Goal: Task Accomplishment & Management: Complete application form

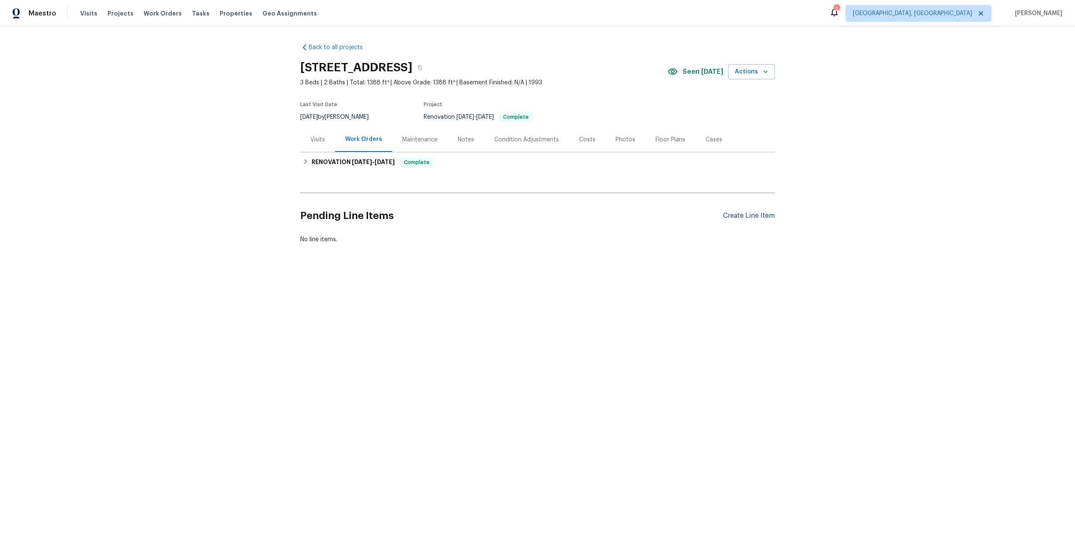
click at [736, 215] on div "Create Line Item" at bounding box center [749, 216] width 52 height 8
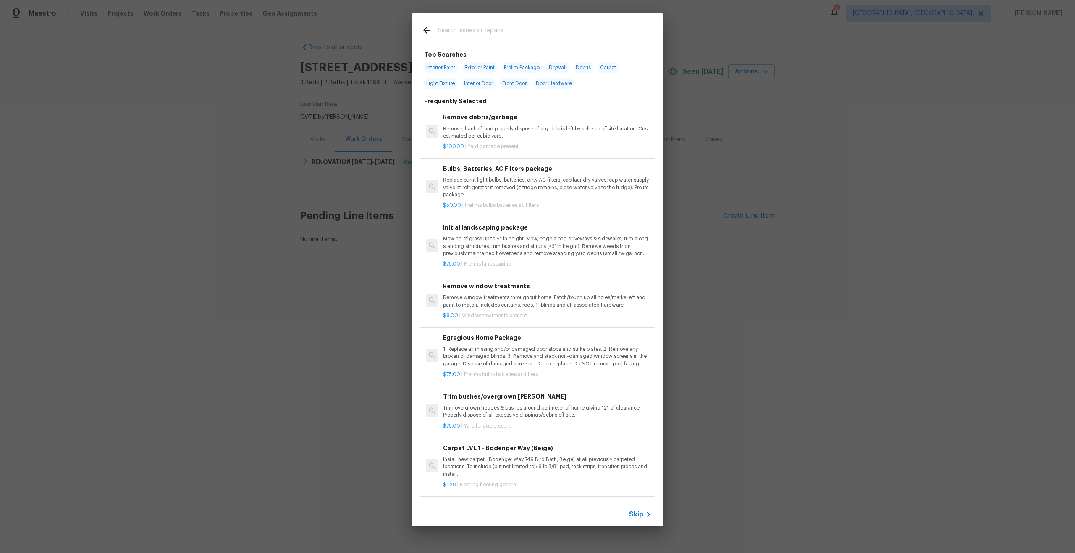
click at [636, 514] on span "Skip" at bounding box center [636, 515] width 14 height 8
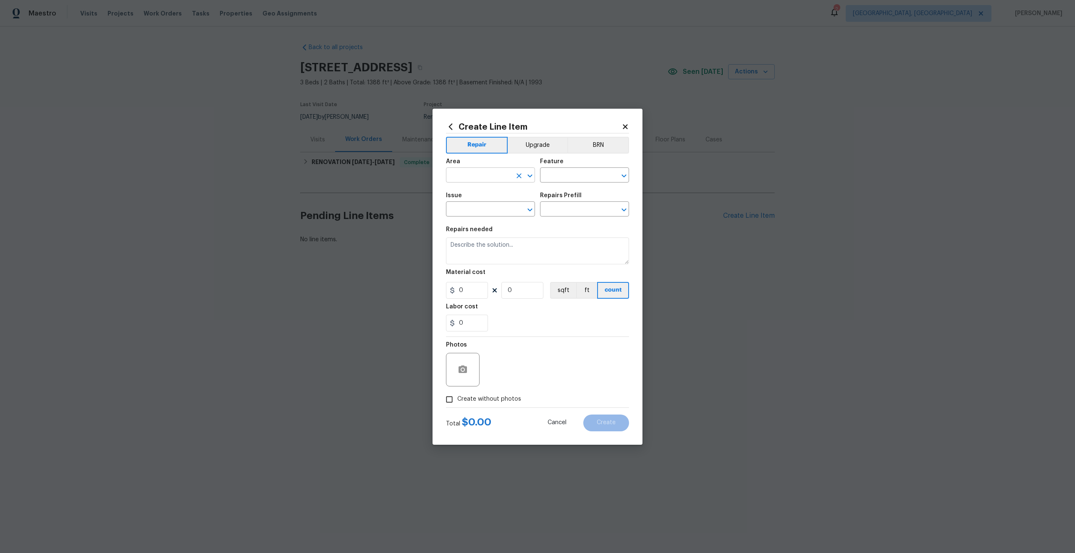
click at [500, 178] on input "text" at bounding box center [479, 176] width 66 height 13
click at [487, 206] on li "Interior Overall" at bounding box center [490, 209] width 89 height 14
type input "Interior Overall"
click at [555, 172] on input "text" at bounding box center [573, 176] width 66 height 13
click at [568, 209] on li "Overall" at bounding box center [584, 215] width 89 height 14
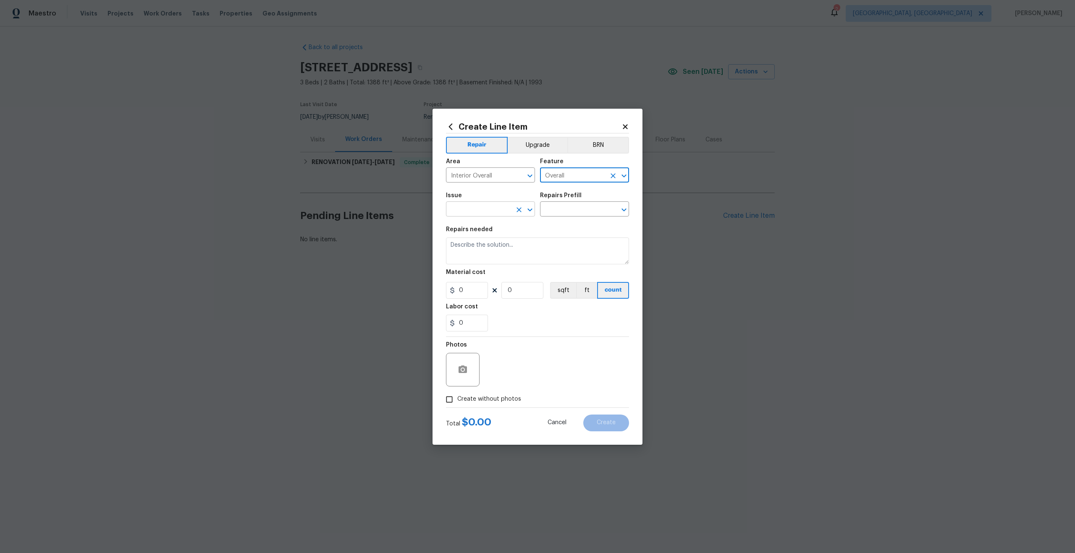
type input "Overall"
click at [495, 210] on input "text" at bounding box center [479, 210] width 66 height 13
click at [475, 252] on li "Photos" at bounding box center [490, 249] width 89 height 14
type input "Photos"
click at [574, 208] on input "text" at bounding box center [573, 210] width 66 height 13
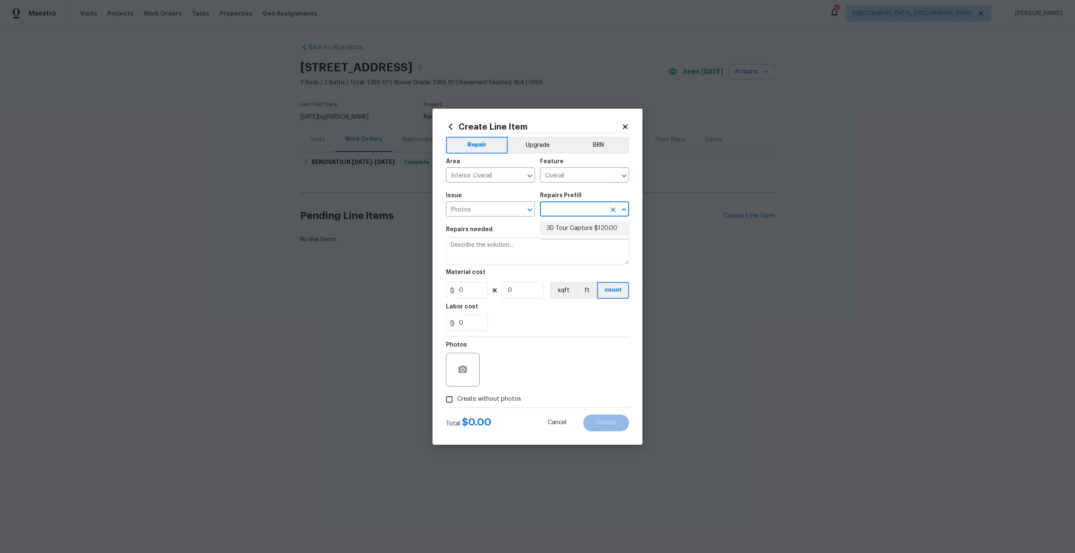
click at [564, 234] on li "3D Tour Capture $120.00" at bounding box center [584, 229] width 89 height 14
type input "3D Tour Capture $120.00"
type textarea "Capture 3D tour of home"
type input "1"
type input "120"
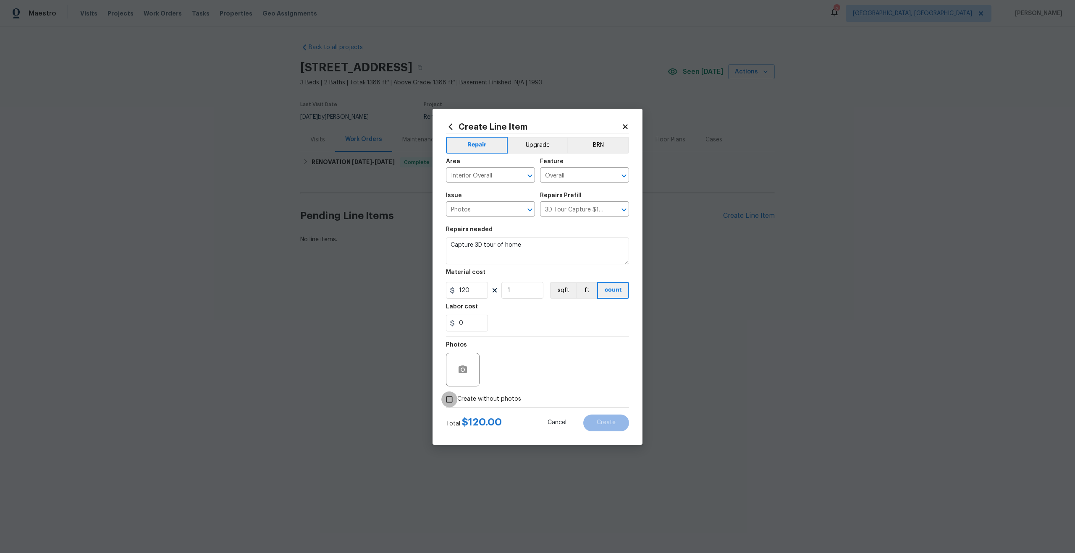
click at [451, 403] on input "Create without photos" at bounding box center [449, 400] width 16 height 16
checkbox input "true"
click at [517, 372] on textarea at bounding box center [557, 370] width 143 height 34
type textarea "."
click at [618, 428] on button "Create" at bounding box center [606, 423] width 46 height 17
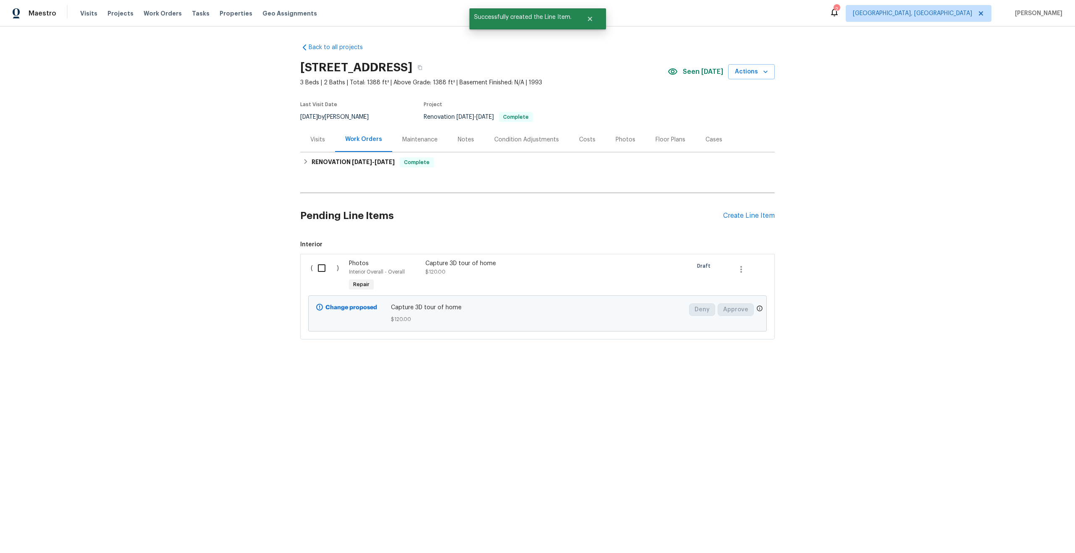
click at [318, 267] on input "checkbox" at bounding box center [325, 268] width 24 height 18
checkbox input "true"
click at [1020, 532] on span "Create Work Order" at bounding box center [1027, 532] width 56 height 10
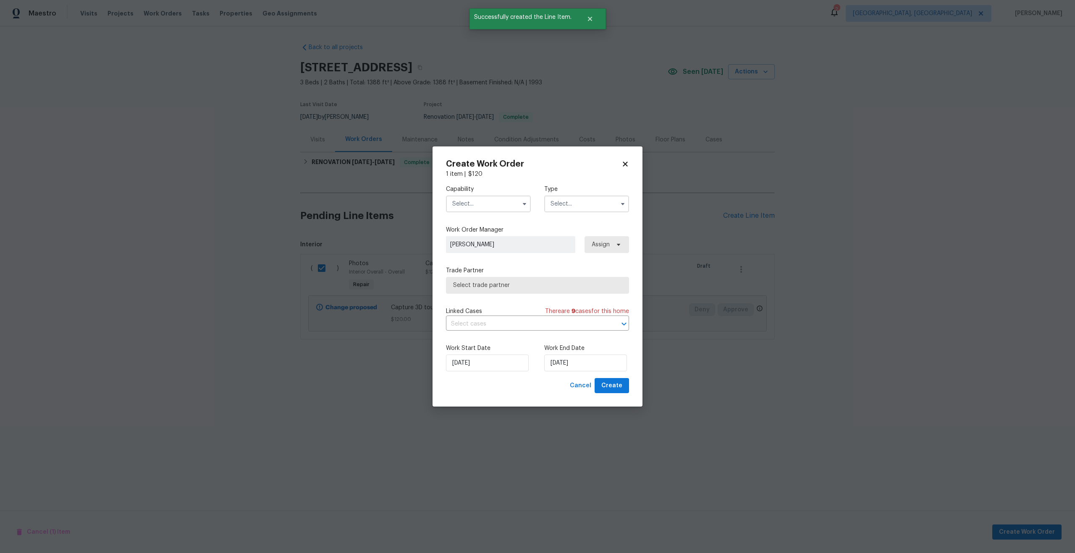
click at [495, 202] on input "text" at bounding box center [488, 204] width 85 height 17
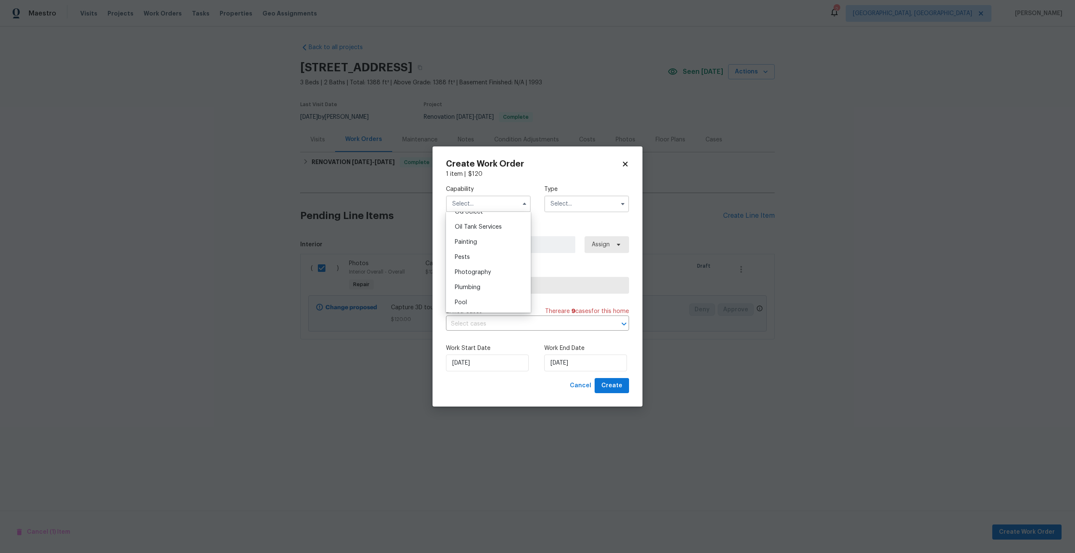
scroll to position [681, 0]
click at [481, 283] on div "Photography" at bounding box center [488, 276] width 81 height 15
type input "Photography"
click at [568, 207] on input "text" at bounding box center [586, 204] width 85 height 17
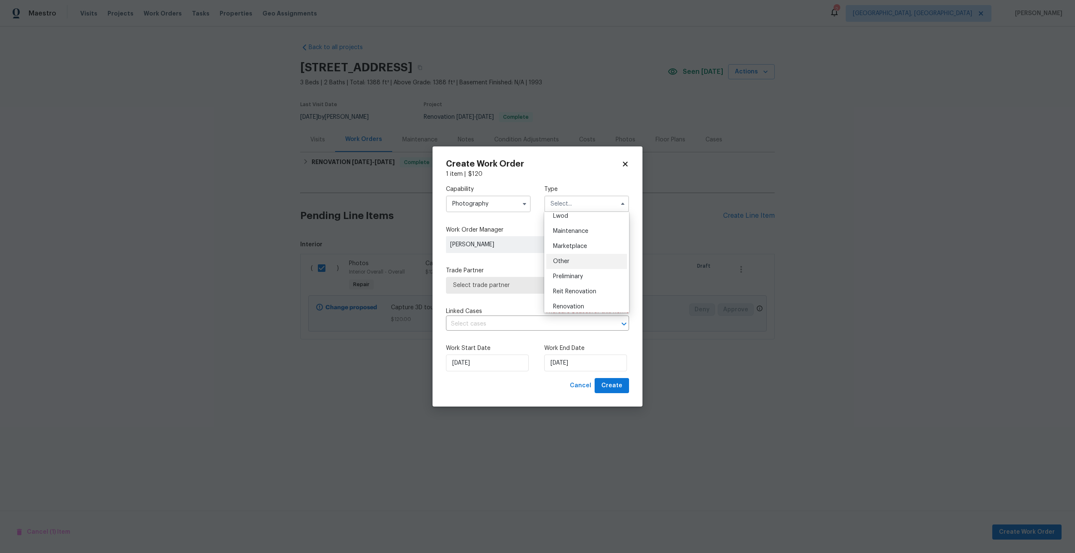
scroll to position [127, 0]
click at [569, 263] on div "Other" at bounding box center [586, 261] width 81 height 15
type input "Other"
click at [543, 277] on span "Select trade partner" at bounding box center [537, 285] width 183 height 17
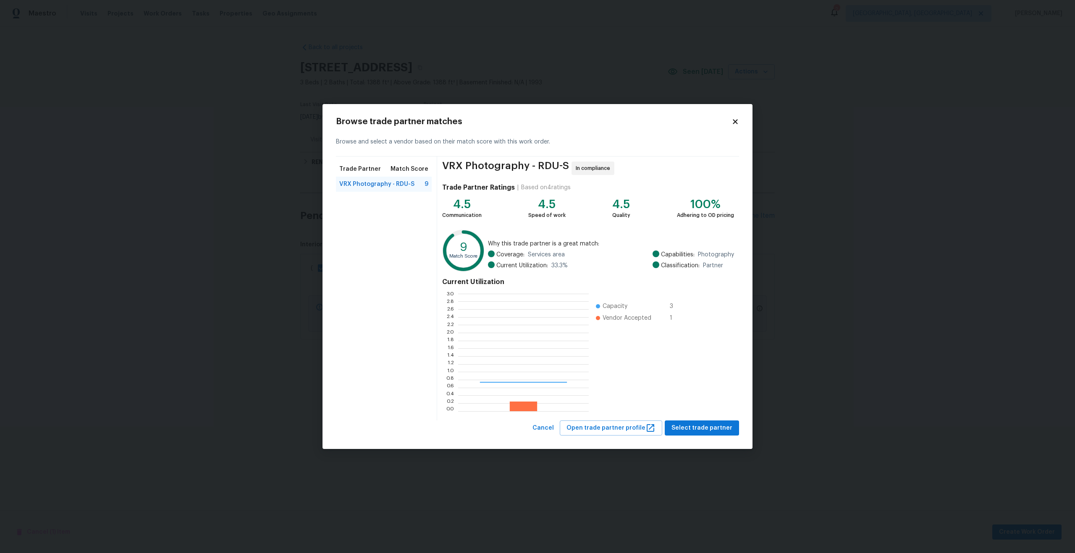
scroll to position [118, 131]
click at [689, 427] on span "Select trade partner" at bounding box center [701, 428] width 61 height 10
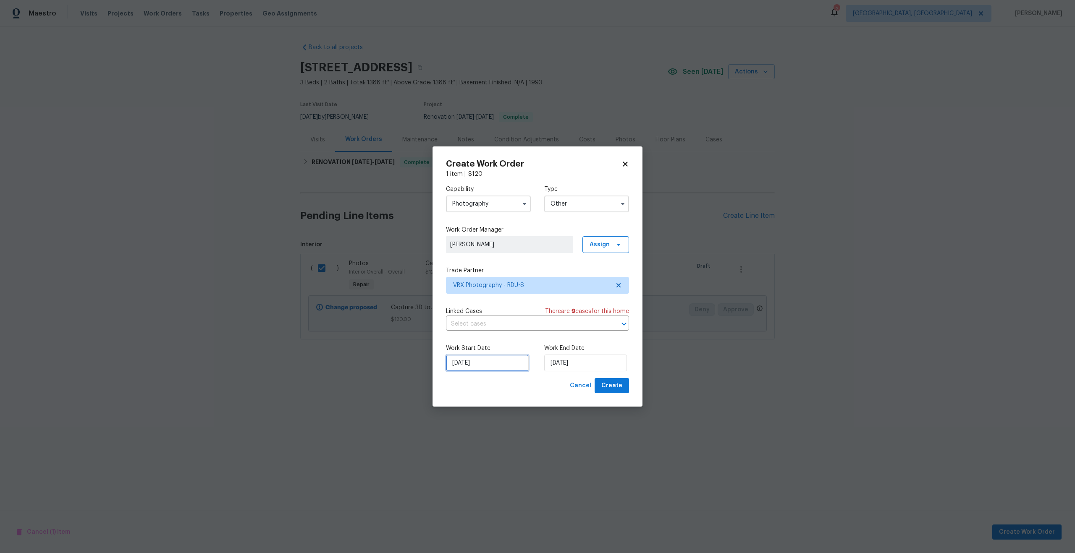
click at [487, 363] on input "[DATE]" at bounding box center [487, 363] width 83 height 17
click at [498, 305] on div "14" at bounding box center [499, 302] width 13 height 12
type input "[DATE]"
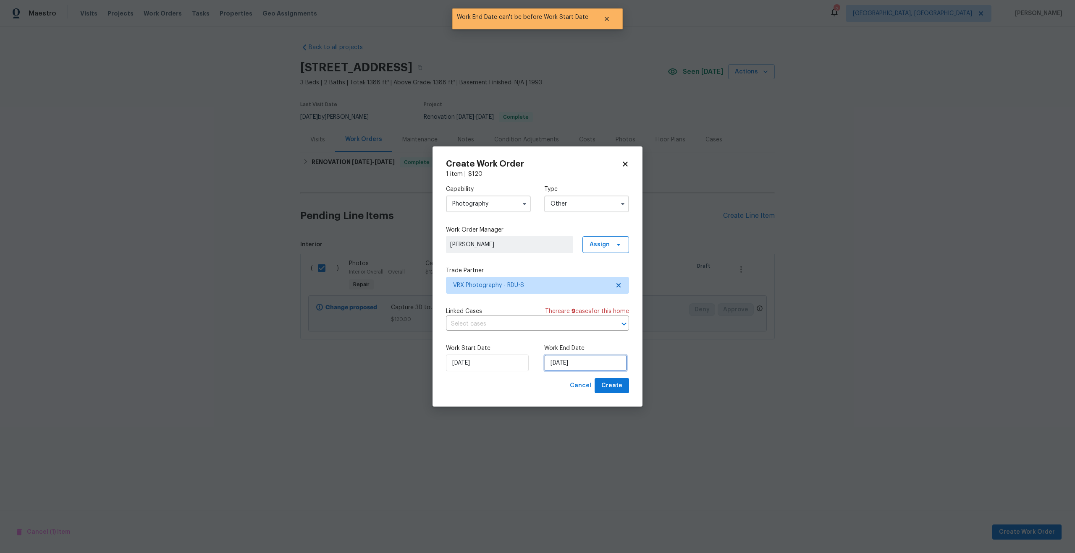
click at [584, 366] on input "[DATE]" at bounding box center [585, 363] width 83 height 17
click at [609, 301] on div "15" at bounding box center [610, 302] width 13 height 12
type input "[DATE]"
click at [610, 388] on span "Create" at bounding box center [611, 386] width 21 height 10
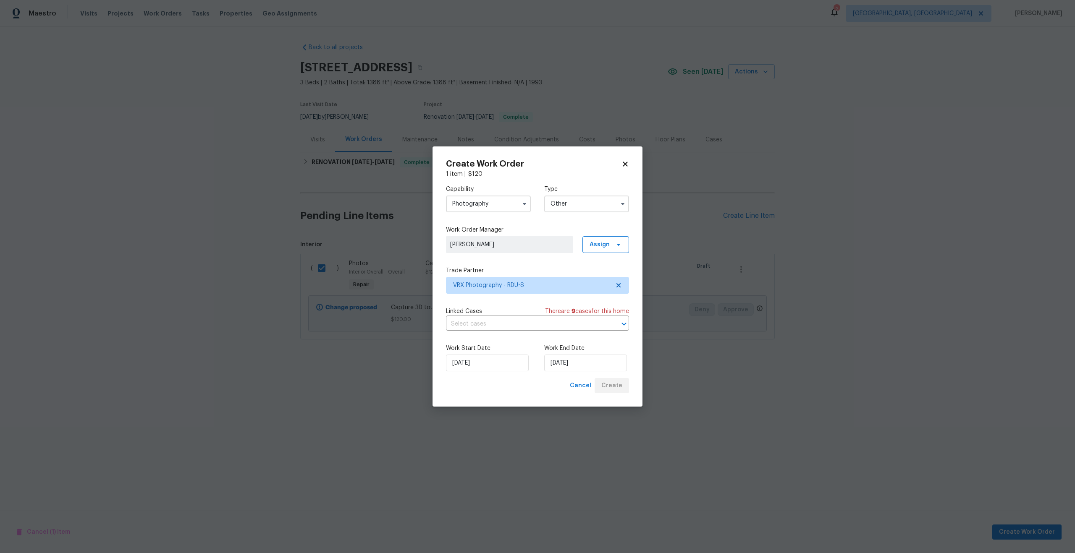
checkbox input "false"
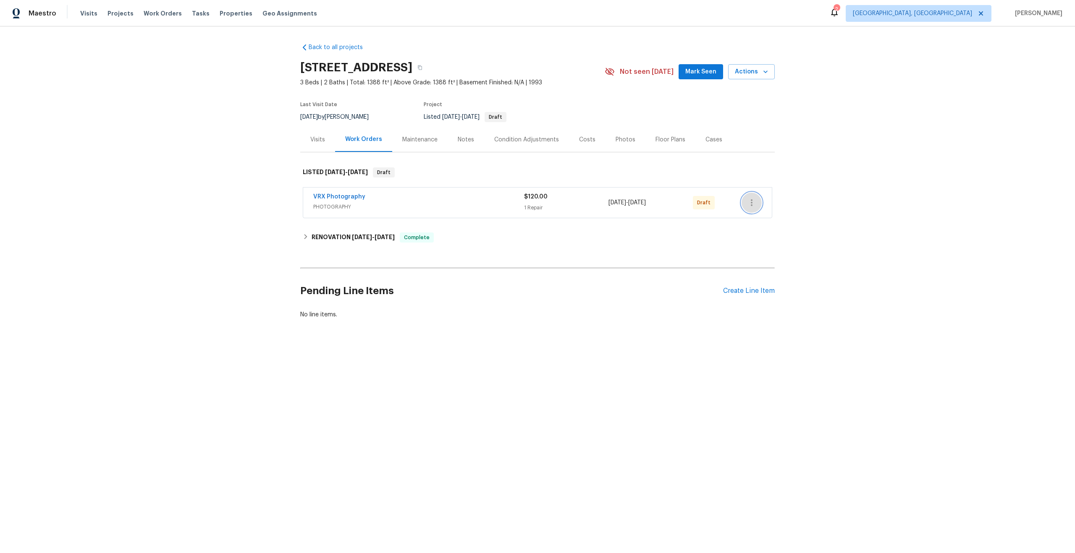
click at [752, 200] on icon "button" at bounding box center [752, 202] width 2 height 7
click at [752, 200] on li "Send to Vendor" at bounding box center [786, 203] width 91 height 14
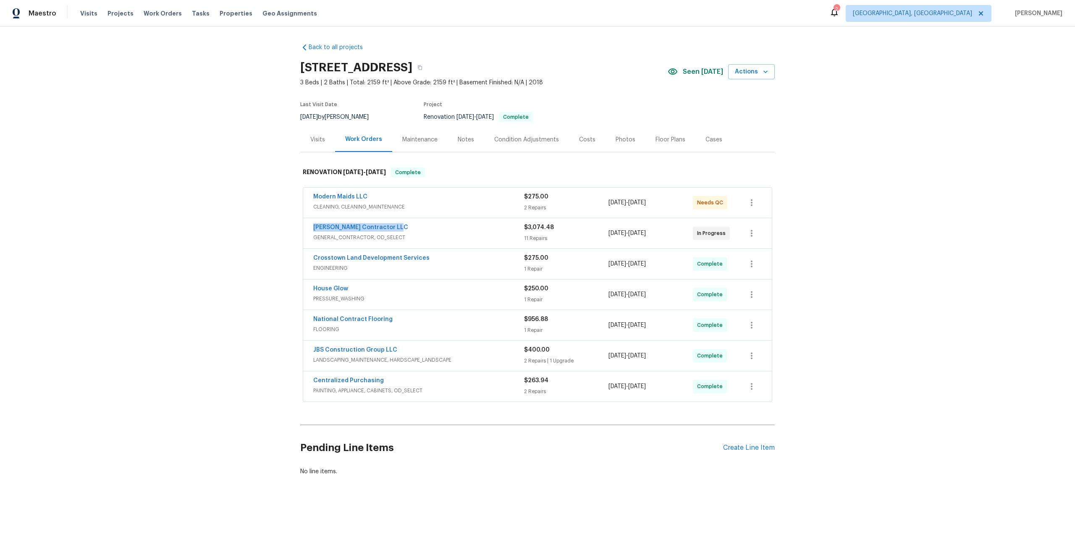
drag, startPoint x: 397, startPoint y: 226, endPoint x: 272, endPoint y: 224, distance: 125.1
click at [272, 225] on div "Back to all projects [STREET_ADDRESS] 3 Beds | 2 Baths | Total: 2159 ft² | Abov…" at bounding box center [537, 279] width 1075 height 507
copy link "[PERSON_NAME] Contractor LLC"
click at [422, 70] on icon "button" at bounding box center [419, 67] width 5 height 5
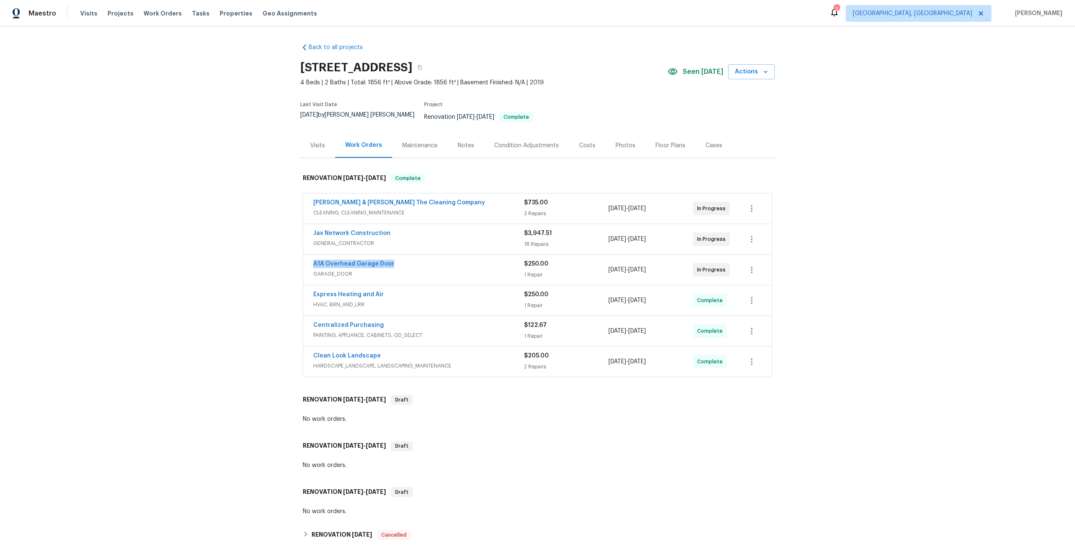
drag, startPoint x: 393, startPoint y: 257, endPoint x: 306, endPoint y: 257, distance: 87.8
click at [306, 257] on div "A1A Overhead Garage Door GARAGE_DOOR $250.00 1 Repair 8/12/2025 - 8/12/2025 In …" at bounding box center [537, 270] width 469 height 30
copy link "A1A Overhead Garage Door"
drag, startPoint x: 389, startPoint y: 227, endPoint x: 297, endPoint y: 226, distance: 92.0
click at [296, 226] on div "Back to all projects 2428 Cold Stream Ln, Green Cove Springs, FL 32043 4 Beds |…" at bounding box center [537, 289] width 1075 height 527
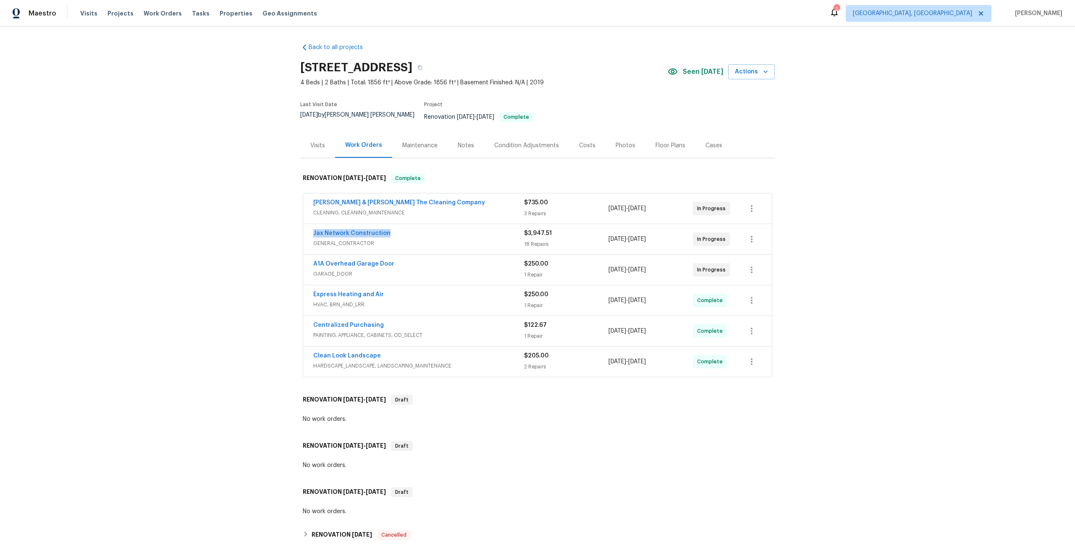
copy link "Jax Network Construction"
click at [269, 201] on div "Back to all projects 2428 Cold Stream Ln, Green Cove Springs, FL 32043 4 Beds |…" at bounding box center [537, 289] width 1075 height 527
drag, startPoint x: 445, startPoint y: 196, endPoint x: 309, endPoint y: 199, distance: 136.1
click at [308, 199] on div "Montalvo & Sangalang The Cleaning Company CLEANING, CLEANING_MAINTENANCE $735.0…" at bounding box center [537, 209] width 469 height 30
copy link "Montalvo & Sangalang The Cleaning Company"
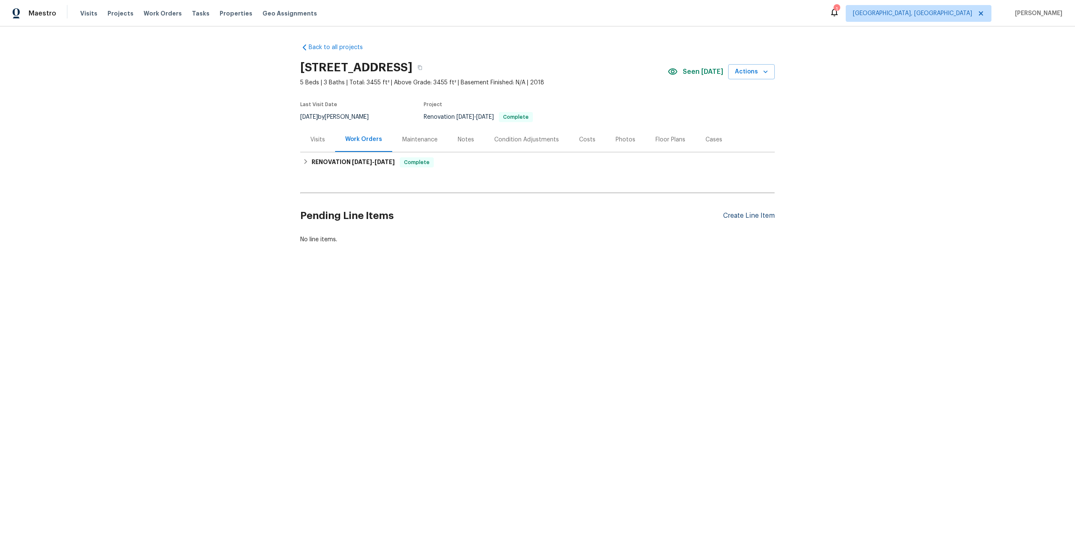
click at [747, 214] on div "Create Line Item" at bounding box center [749, 216] width 52 height 8
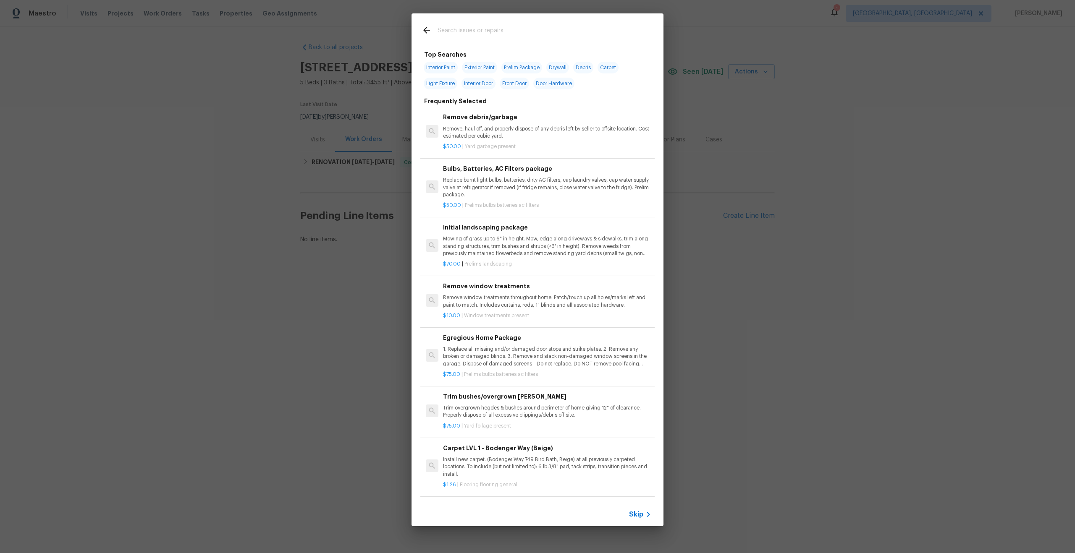
click at [636, 512] on span "Skip" at bounding box center [636, 515] width 14 height 8
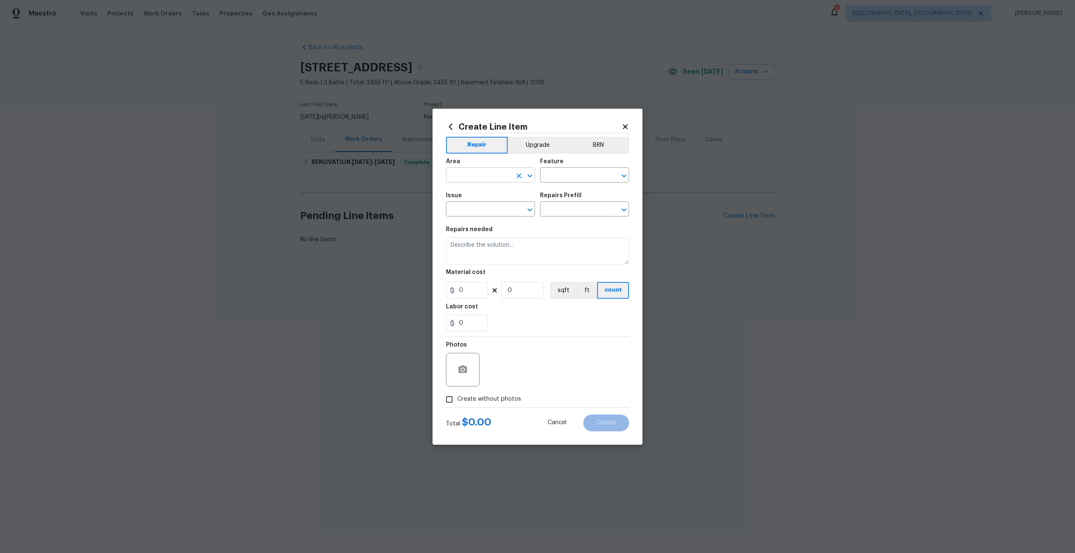
click at [496, 177] on input "text" at bounding box center [479, 176] width 66 height 13
click at [481, 205] on li "Interior Overall" at bounding box center [490, 209] width 89 height 14
type input "Interior Overall"
click at [564, 171] on input "text" at bounding box center [573, 176] width 66 height 13
click at [565, 213] on li "Overall" at bounding box center [584, 215] width 89 height 14
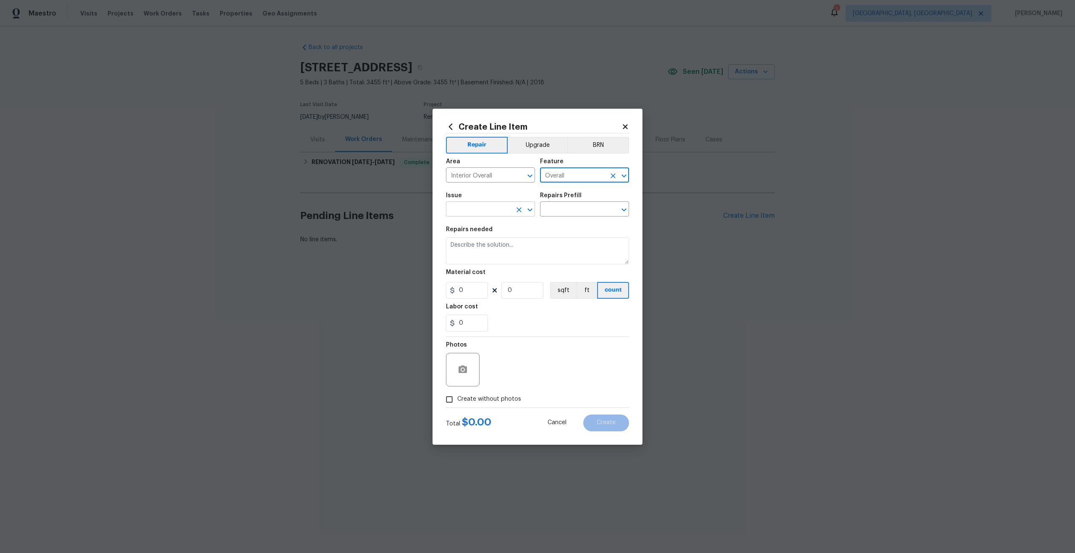
type input "Overall"
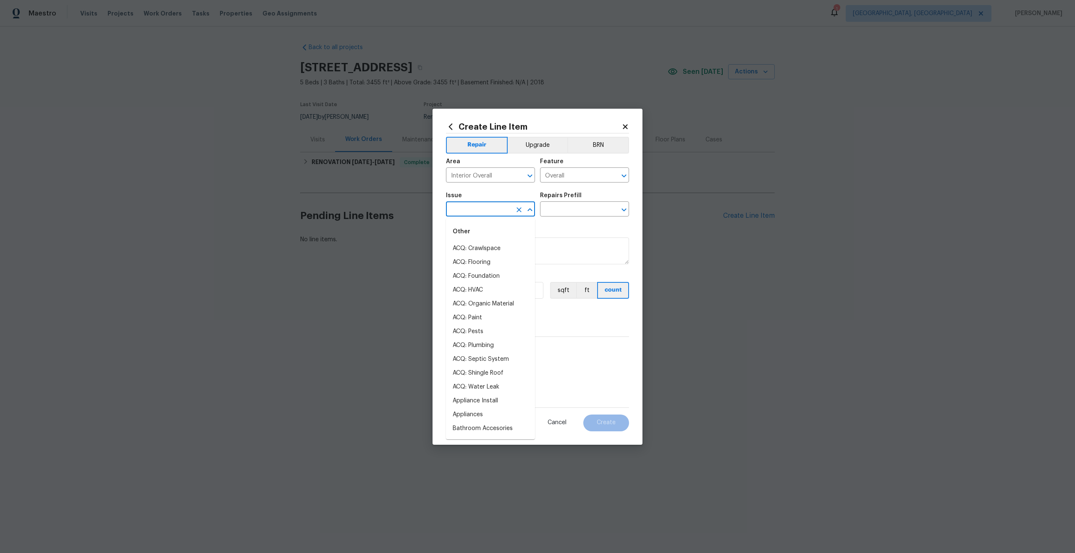
click at [482, 212] on input "text" at bounding box center [479, 210] width 66 height 13
click at [478, 245] on li "Photos" at bounding box center [490, 249] width 89 height 14
type input "Photos"
click at [577, 204] on input "text" at bounding box center [573, 210] width 66 height 13
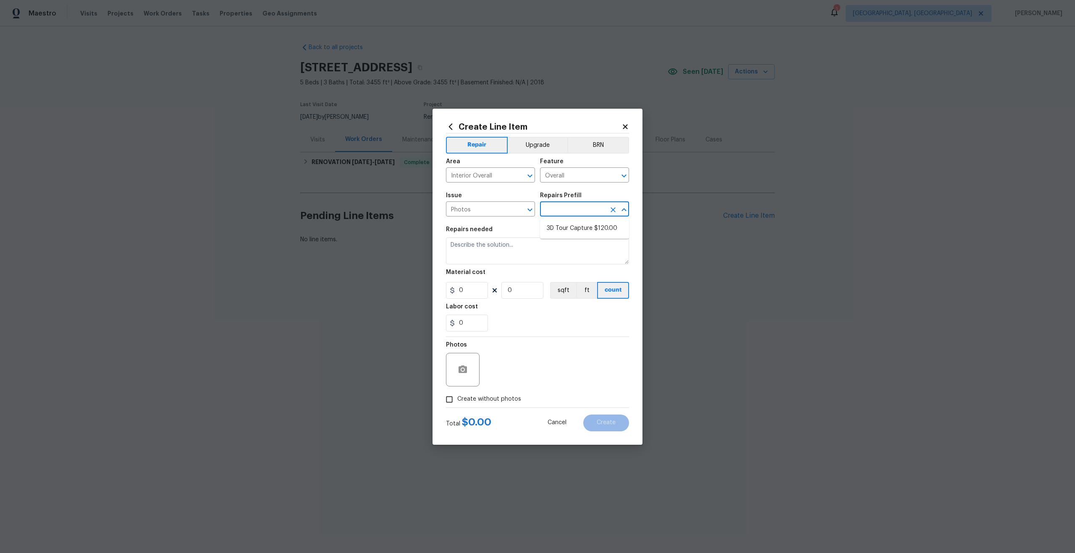
click at [574, 211] on input "text" at bounding box center [573, 210] width 66 height 13
click at [571, 227] on li "3D Tour Capture $120.00" at bounding box center [584, 229] width 89 height 14
type input "3D Tour Capture $120.00"
type textarea "Capture 3D tour of home"
type input "1"
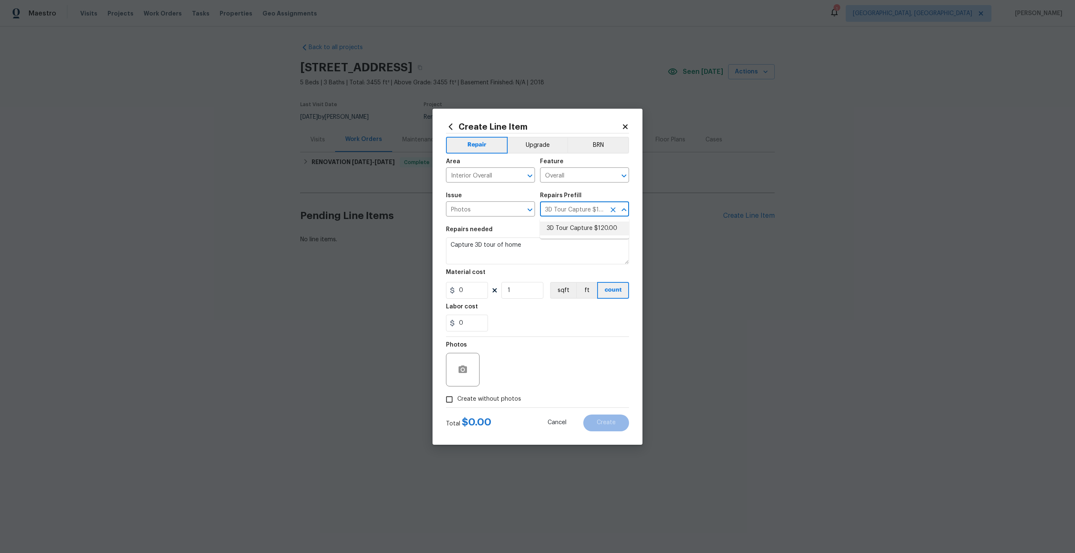
type input "120"
click at [450, 403] on input "Create without photos" at bounding box center [449, 400] width 16 height 16
checkbox input "true"
click at [504, 366] on textarea at bounding box center [557, 370] width 143 height 34
type textarea "."
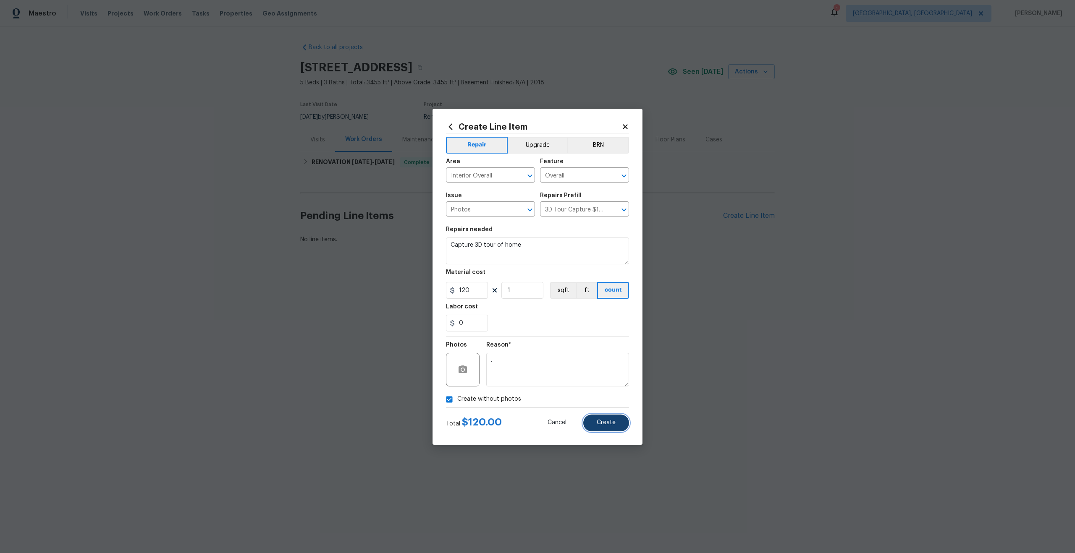
click at [612, 419] on button "Create" at bounding box center [606, 423] width 46 height 17
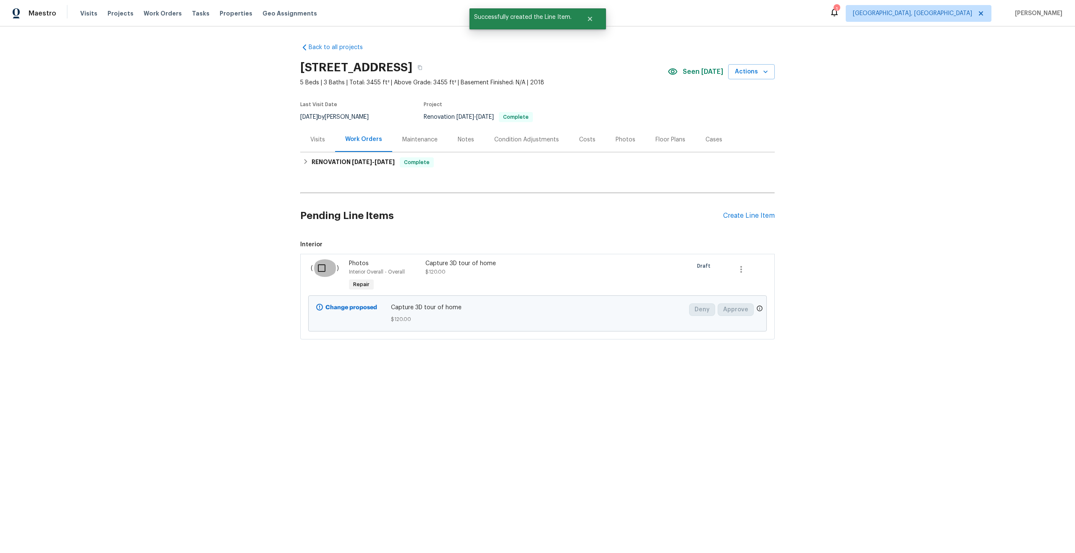
click at [326, 272] on input "checkbox" at bounding box center [325, 268] width 24 height 18
checkbox input "true"
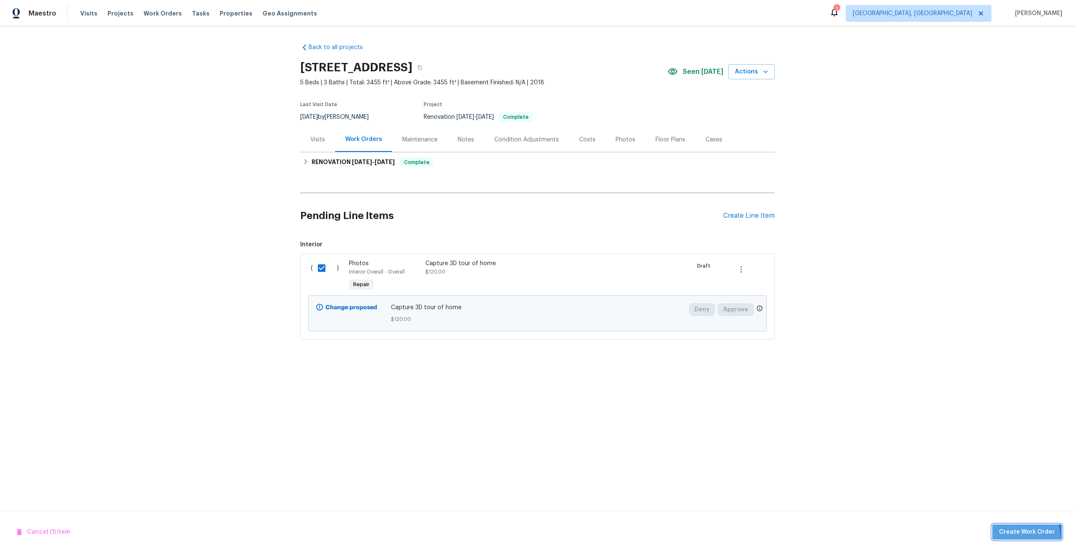
click at [1020, 537] on button "Create Work Order" at bounding box center [1026, 533] width 69 height 16
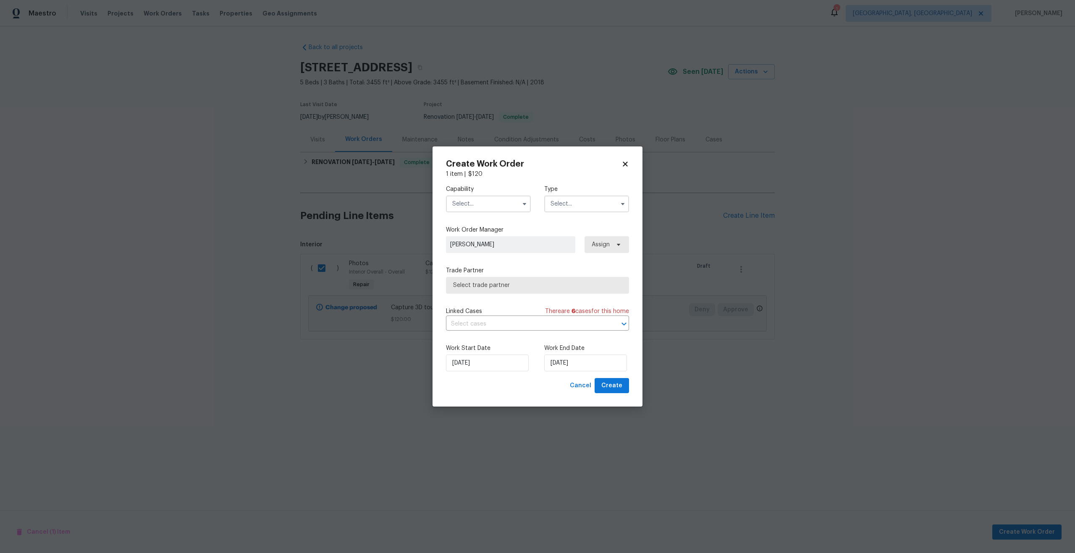
click at [490, 204] on input "text" at bounding box center [488, 204] width 85 height 17
click at [479, 261] on div "Photography" at bounding box center [488, 258] width 81 height 15
type input "Photography"
click at [597, 204] on input "text" at bounding box center [586, 204] width 85 height 17
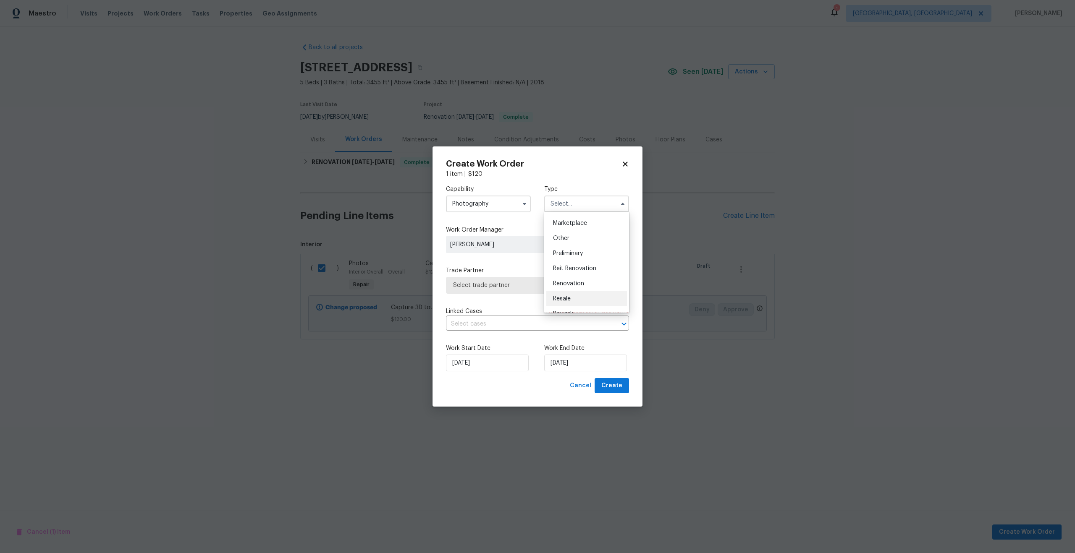
scroll to position [149, 0]
click at [565, 237] on span "Other" at bounding box center [561, 239] width 16 height 6
type input "Other"
click at [510, 280] on span "Select trade partner" at bounding box center [537, 285] width 183 height 17
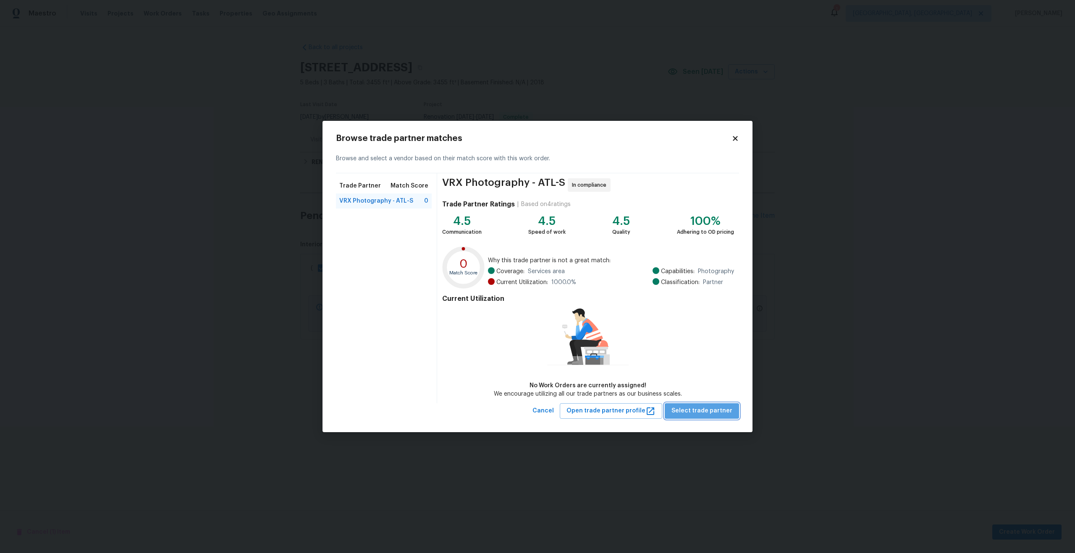
click at [709, 411] on span "Select trade partner" at bounding box center [701, 411] width 61 height 10
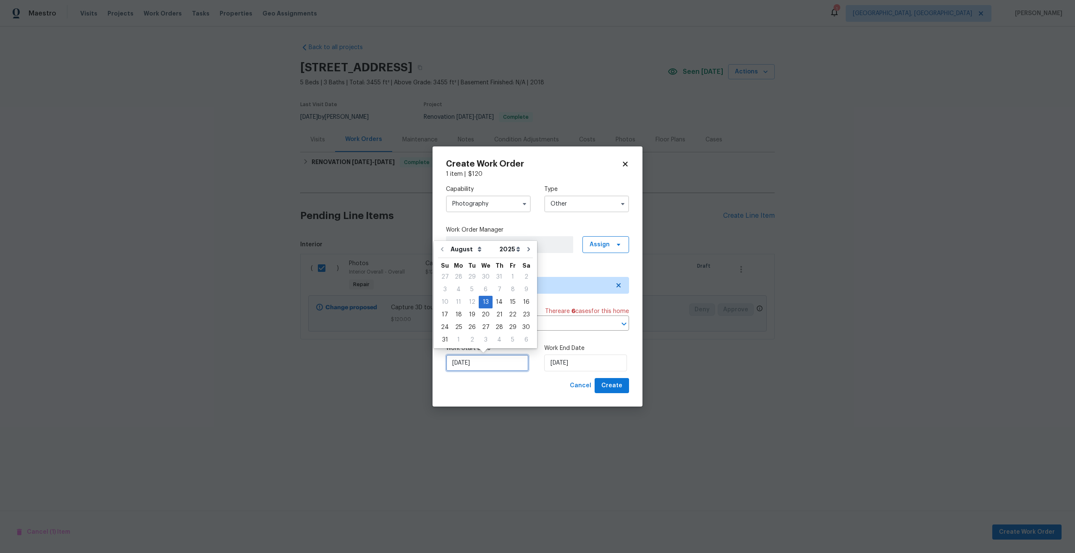
click at [495, 360] on input "13/08/2025" at bounding box center [487, 363] width 83 height 17
click at [500, 300] on div "14" at bounding box center [499, 302] width 13 height 12
type input "[DATE]"
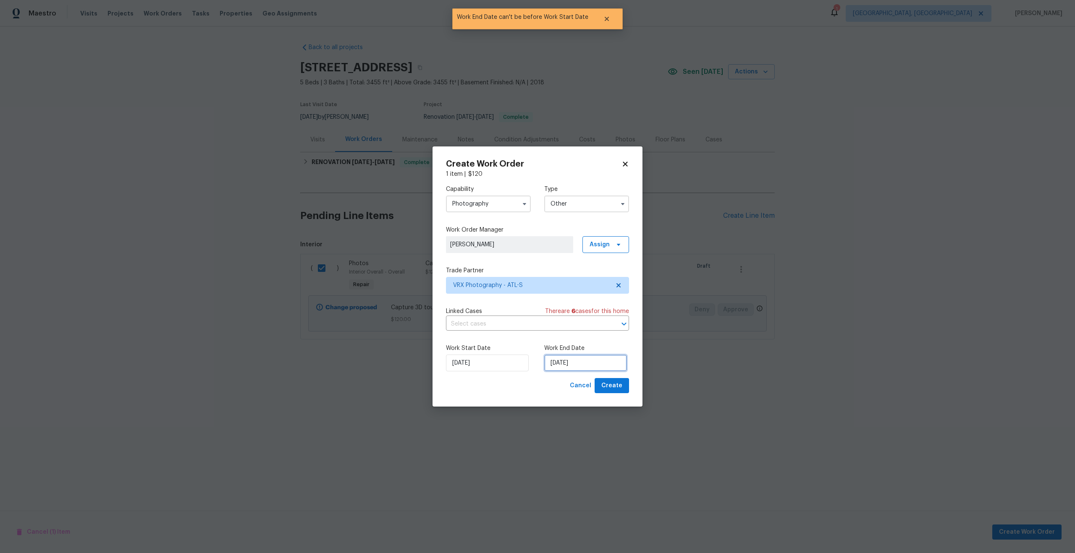
click at [580, 360] on input "[DATE]" at bounding box center [585, 363] width 83 height 17
click at [607, 302] on div "15" at bounding box center [610, 302] width 13 height 12
type input "[DATE]"
click at [615, 389] on span "Create" at bounding box center [611, 386] width 21 height 10
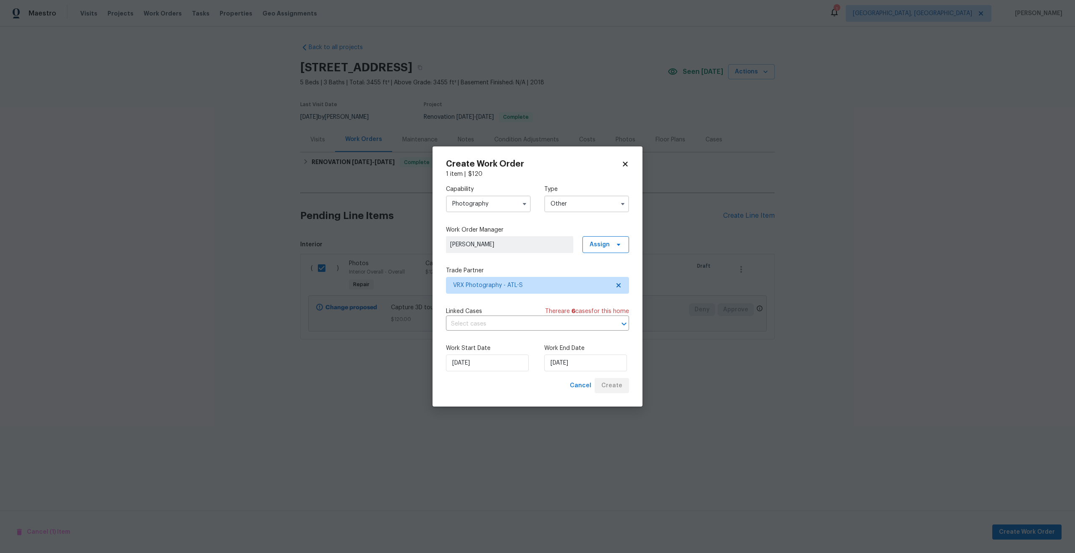
checkbox input "false"
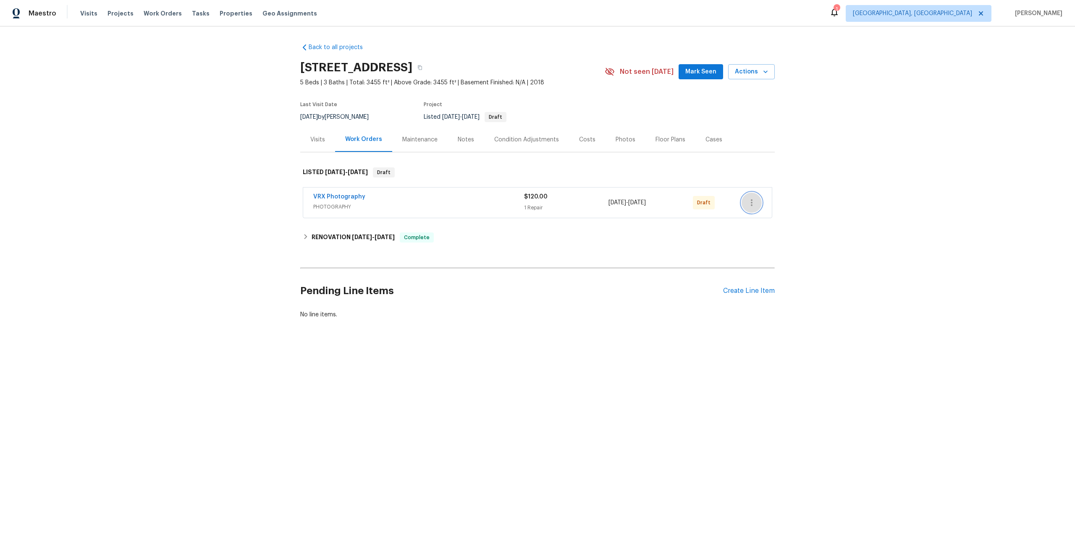
click at [755, 202] on icon "button" at bounding box center [752, 203] width 10 height 10
click at [755, 202] on li "Send to Vendor" at bounding box center [786, 203] width 91 height 14
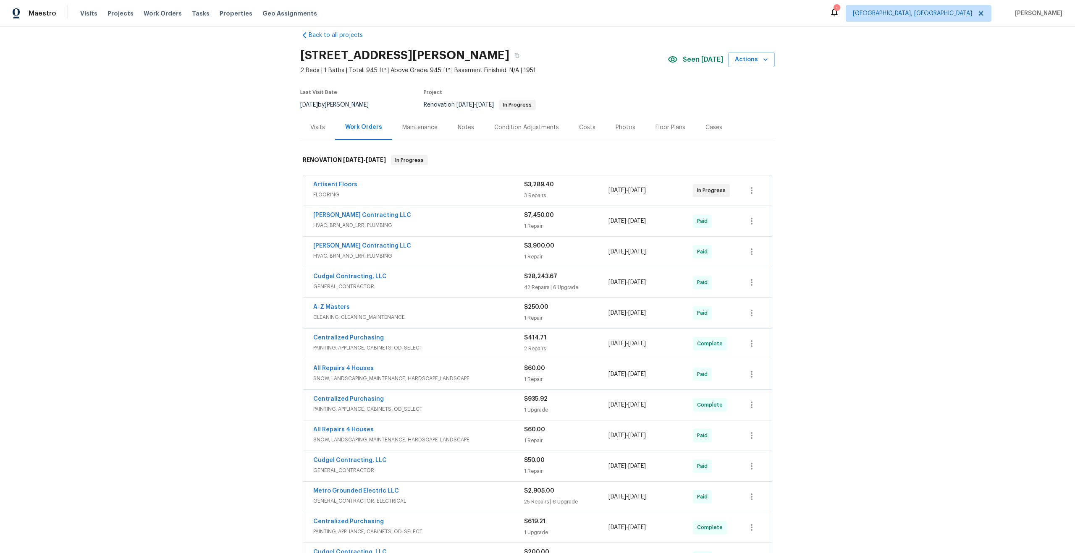
scroll to position [11, 0]
drag, startPoint x: 360, startPoint y: 184, endPoint x: 276, endPoint y: 184, distance: 84.0
click at [275, 184] on div "Back to all projects [STREET_ADDRESS][PERSON_NAME] 2 Beds | 1 Baths | Total: 94…" at bounding box center [537, 289] width 1075 height 527
copy link "Artisent Floors"
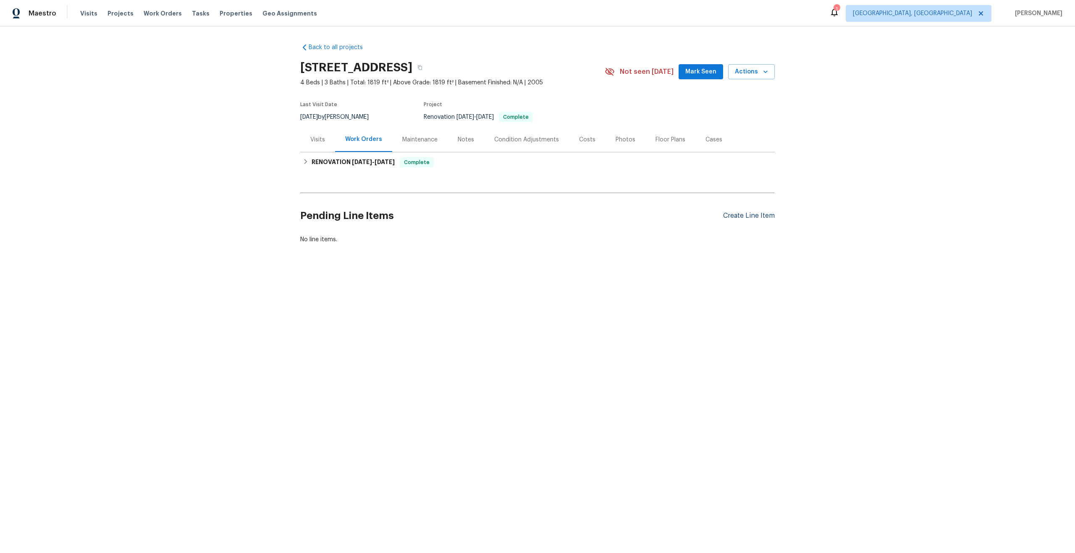
click at [749, 217] on div "Create Line Item" at bounding box center [749, 216] width 52 height 8
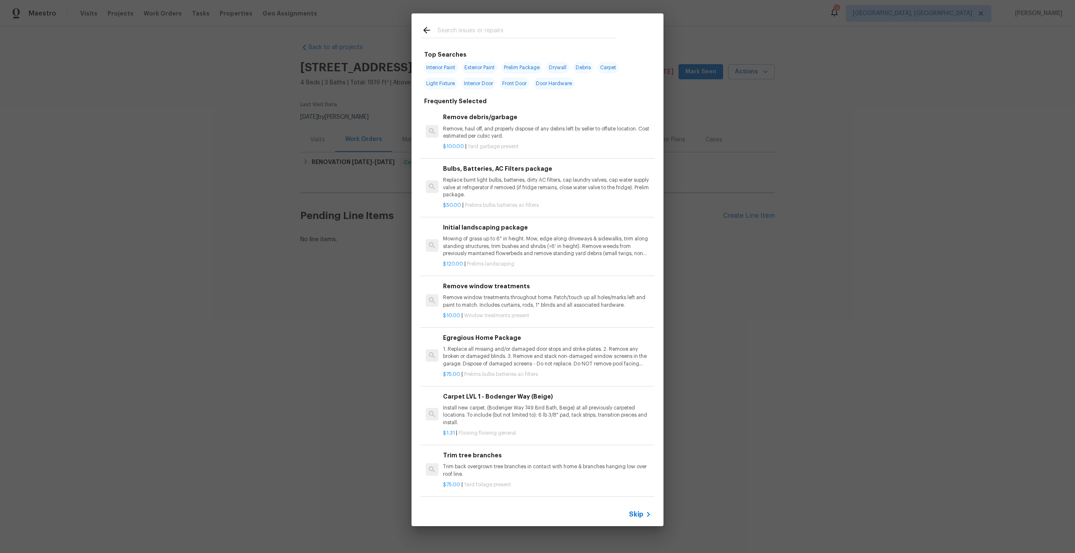
click at [641, 515] on span "Skip" at bounding box center [636, 515] width 14 height 8
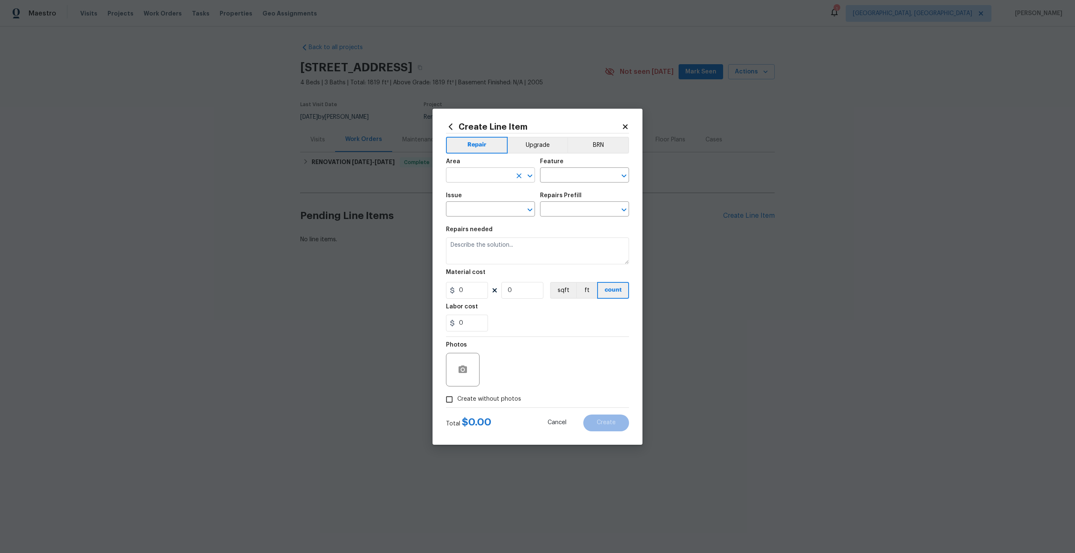
click at [488, 177] on input "text" at bounding box center [479, 176] width 66 height 13
type input "over"
click at [485, 205] on li "Attic" at bounding box center [490, 209] width 89 height 14
type input "Attic"
click at [520, 176] on icon "Clear" at bounding box center [518, 175] width 5 height 5
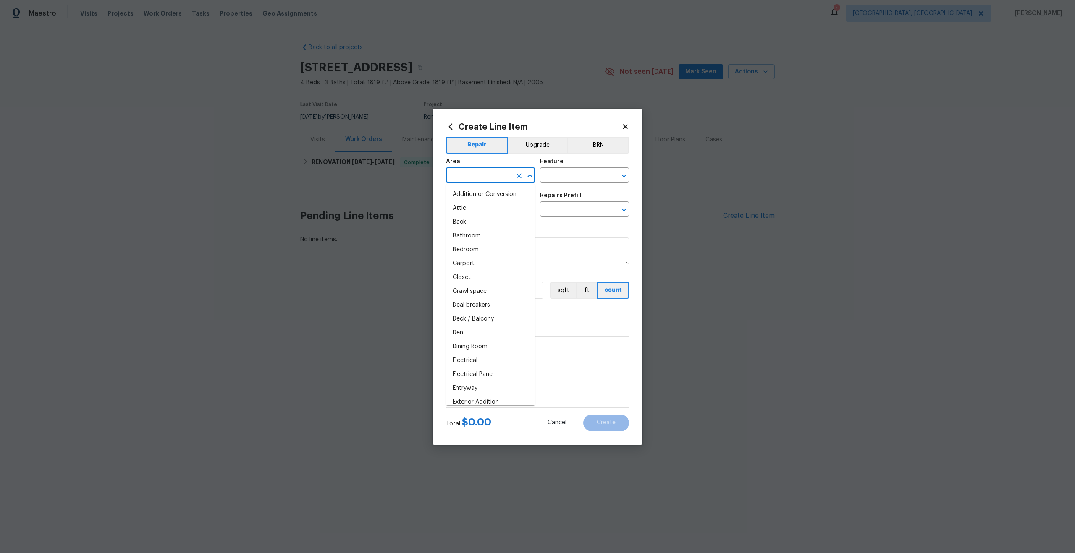
click at [491, 176] on input "text" at bounding box center [479, 176] width 66 height 13
click at [480, 209] on li "Interior Overall" at bounding box center [490, 209] width 89 height 14
type input "Interior Overall"
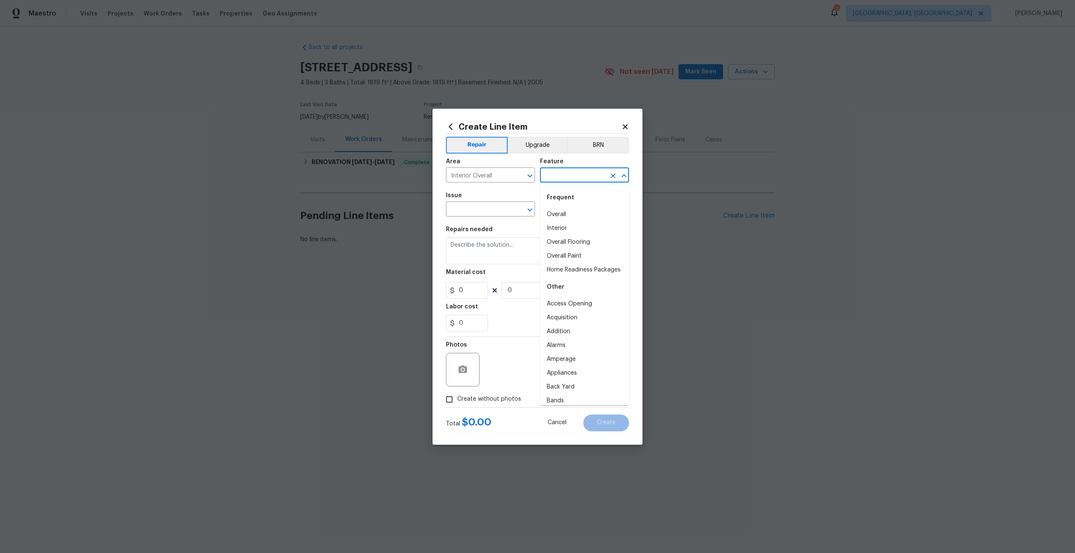
click at [559, 176] on input "text" at bounding box center [573, 176] width 66 height 13
click at [551, 212] on li "Overall" at bounding box center [584, 215] width 89 height 14
type input "Overall"
click at [470, 207] on input "text" at bounding box center [479, 210] width 66 height 13
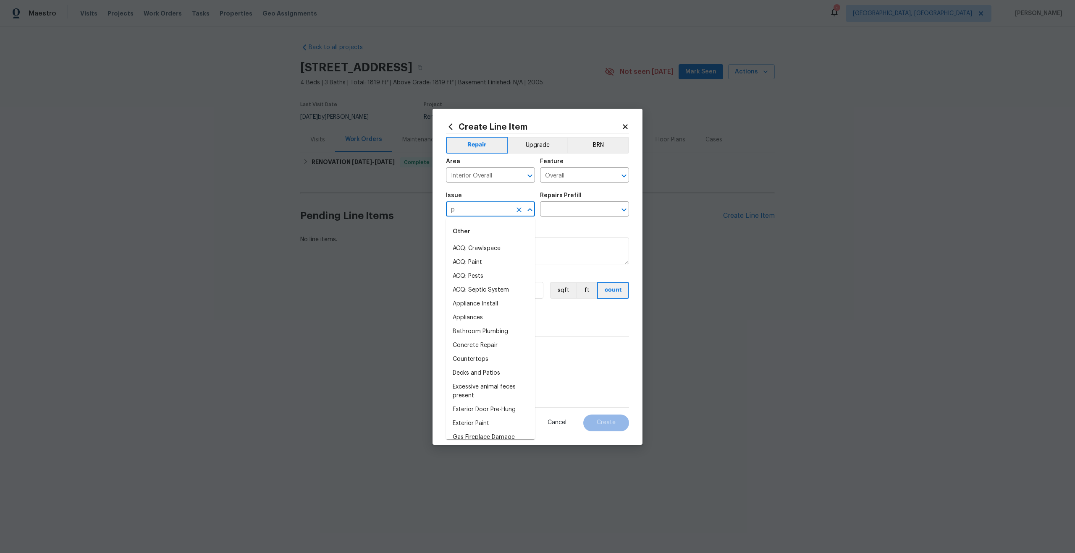
type input "ph"
click at [468, 248] on li "Photos" at bounding box center [490, 249] width 89 height 14
type input "Photos"
click at [566, 199] on div "Repairs Prefill" at bounding box center [584, 198] width 89 height 11
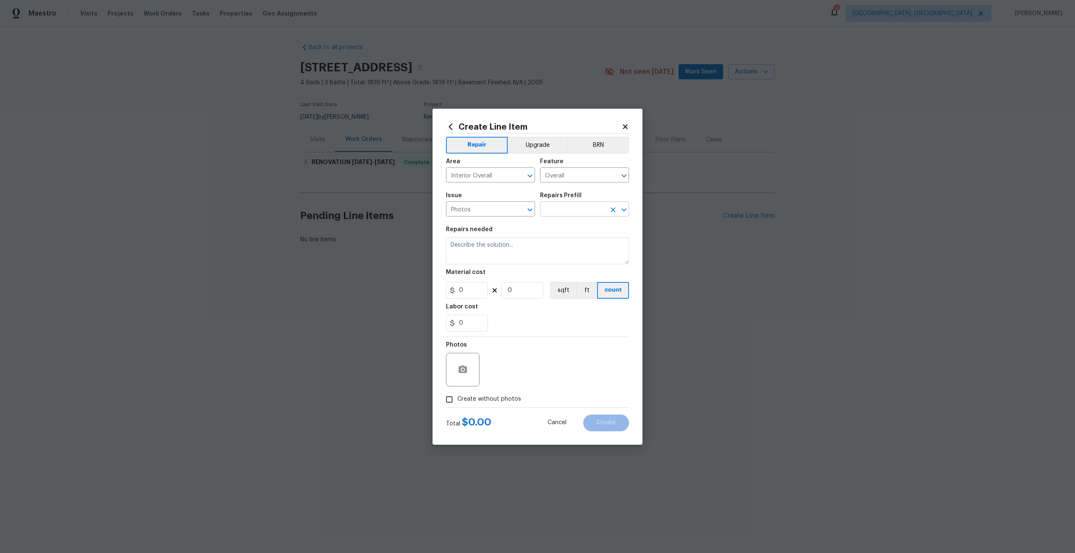
click at [560, 211] on input "text" at bounding box center [573, 210] width 66 height 13
click at [560, 228] on li "3D Tour Capture $120.00" at bounding box center [584, 229] width 89 height 14
type input "3D Tour Capture $120.00"
type textarea "Capture 3D tour of home"
type input "1"
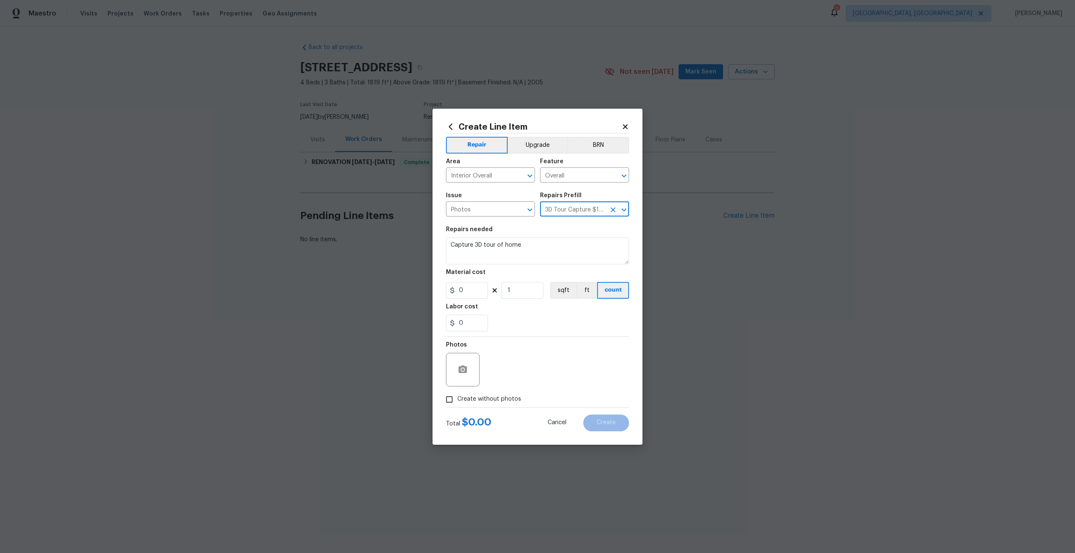
type input "120"
click at [451, 397] on input "Create without photos" at bounding box center [449, 400] width 16 height 16
checkbox input "true"
click at [531, 365] on textarea at bounding box center [557, 370] width 143 height 34
type textarea "."
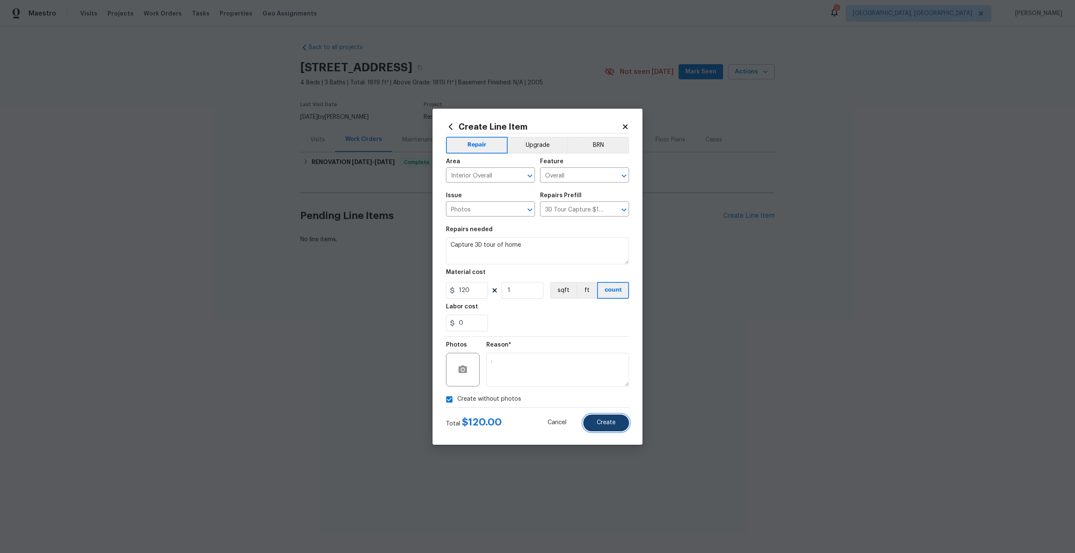
click at [605, 422] on span "Create" at bounding box center [606, 423] width 19 height 6
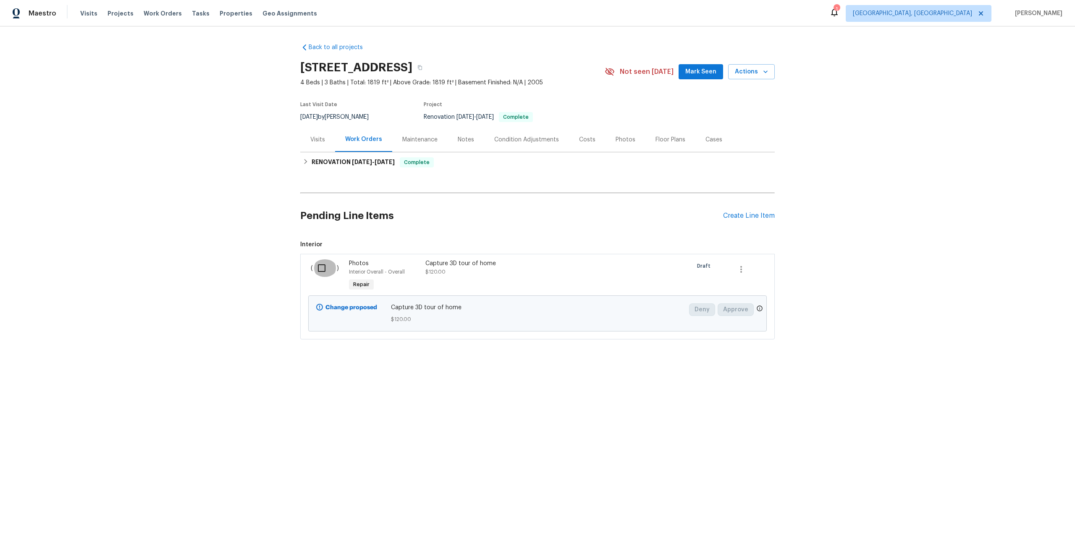
click at [314, 276] on input "checkbox" at bounding box center [325, 268] width 24 height 18
checkbox input "true"
click at [1025, 537] on button "Create Work Order" at bounding box center [1026, 533] width 69 height 16
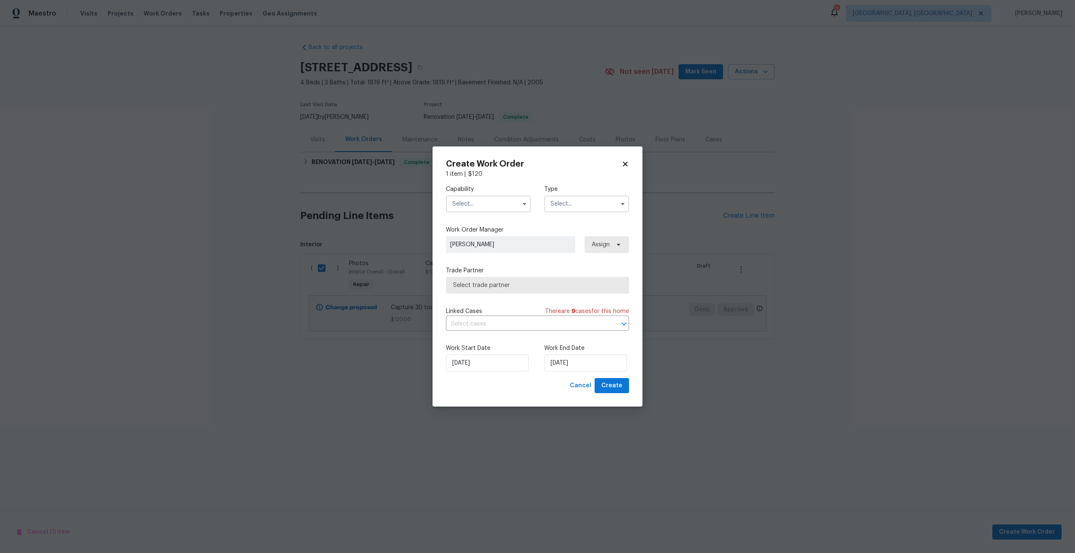
click at [495, 203] on input "text" at bounding box center [488, 204] width 85 height 17
click at [483, 250] on span "Photography" at bounding box center [473, 247] width 36 height 6
type input "Photography"
click at [533, 221] on div "Capability Photography Agent Appliance Bathtub Resurfacing BRN And Lrr Broker C…" at bounding box center [537, 278] width 183 height 200
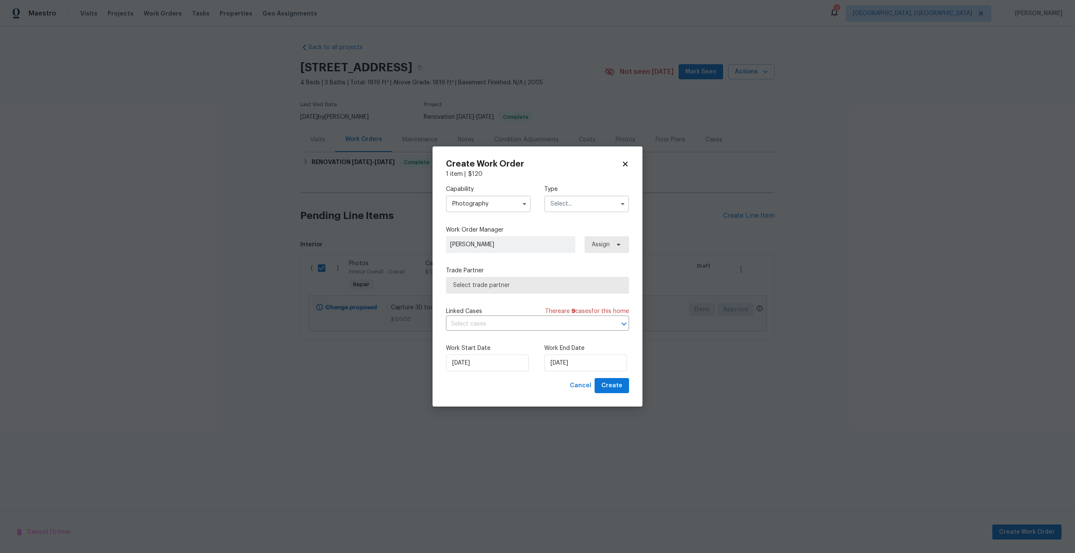
click at [569, 206] on input "text" at bounding box center [586, 204] width 85 height 17
click at [576, 276] on div "Other" at bounding box center [586, 279] width 81 height 15
type input "Other"
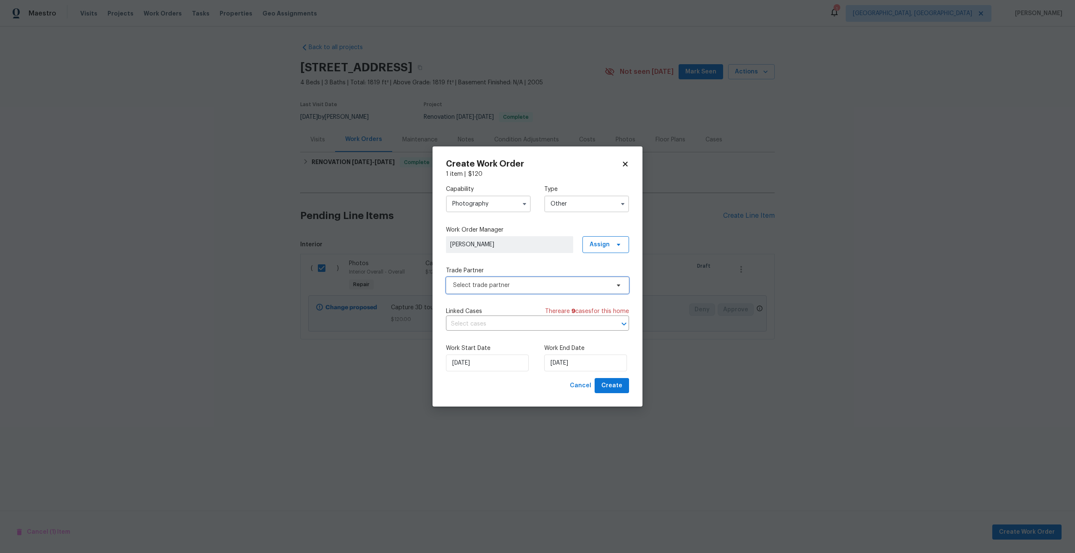
click at [507, 289] on span "Select trade partner" at bounding box center [531, 285] width 157 height 8
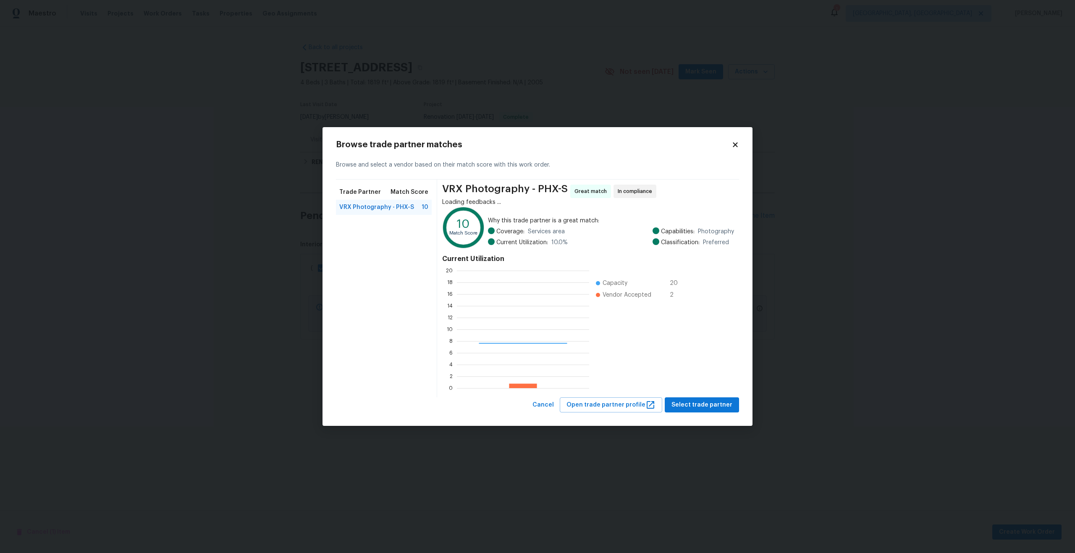
scroll to position [118, 132]
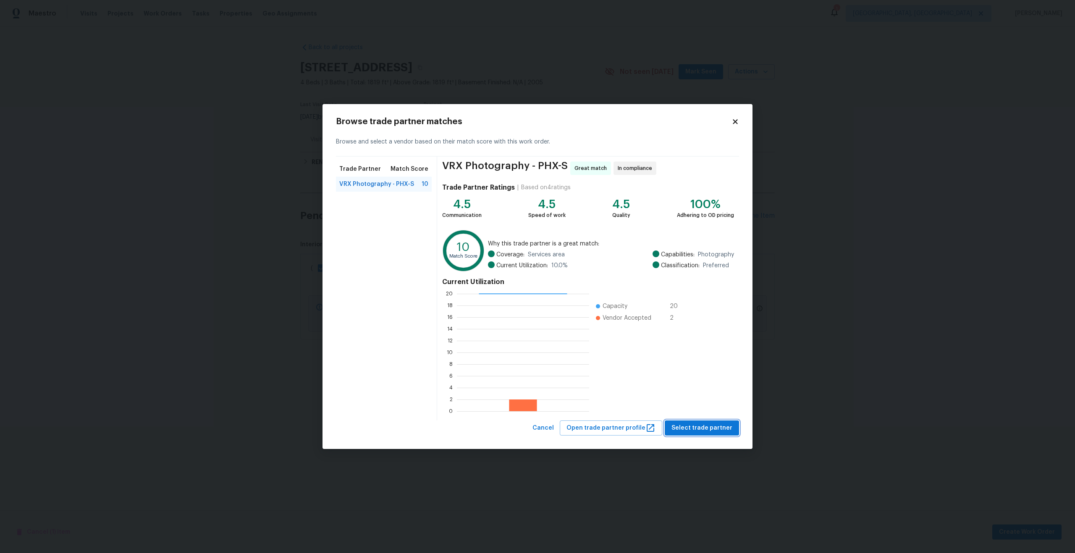
click at [697, 428] on span "Select trade partner" at bounding box center [701, 428] width 61 height 10
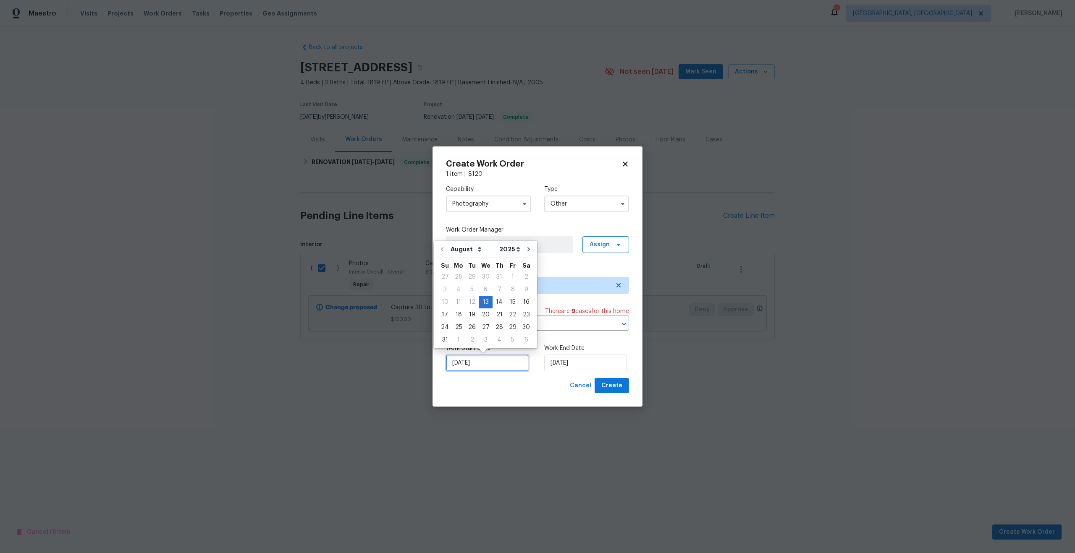
click at [491, 361] on input "13/08/2025" at bounding box center [487, 363] width 83 height 17
click at [493, 302] on div "14" at bounding box center [499, 302] width 13 height 12
type input "14/08/2025"
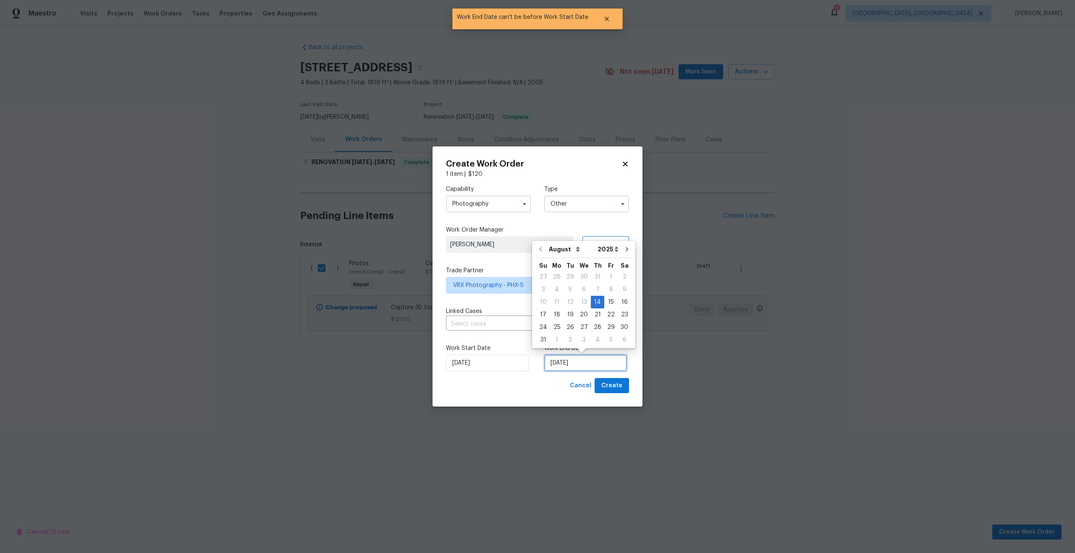
click at [587, 360] on input "14/08/2025" at bounding box center [585, 363] width 83 height 17
click at [607, 303] on div "15" at bounding box center [610, 302] width 13 height 12
type input "15/08/2025"
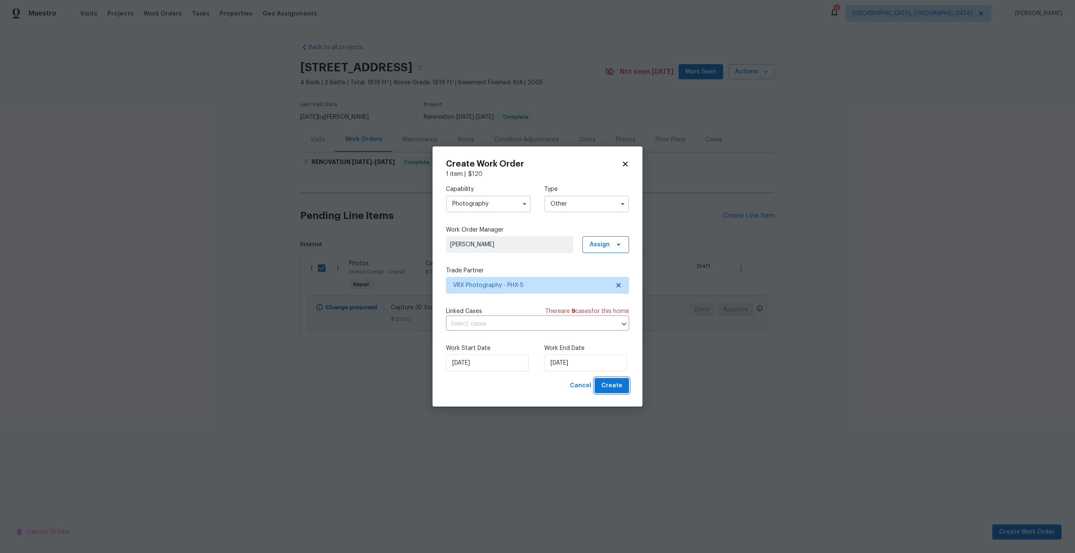
click at [608, 384] on span "Create" at bounding box center [611, 386] width 21 height 10
checkbox input "false"
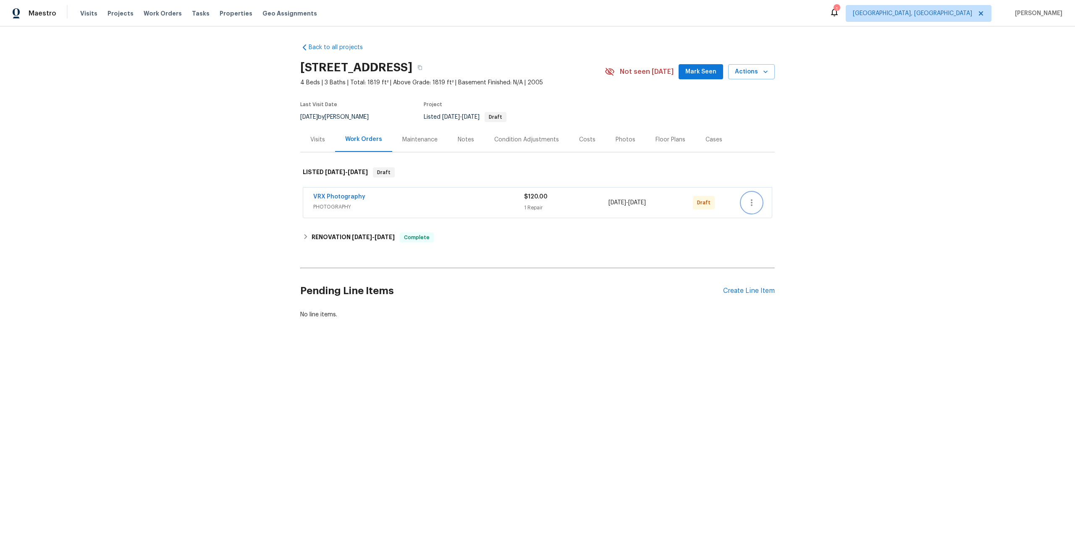
click at [749, 198] on icon "button" at bounding box center [752, 203] width 10 height 10
click at [753, 199] on li "Send to Vendor" at bounding box center [786, 203] width 91 height 14
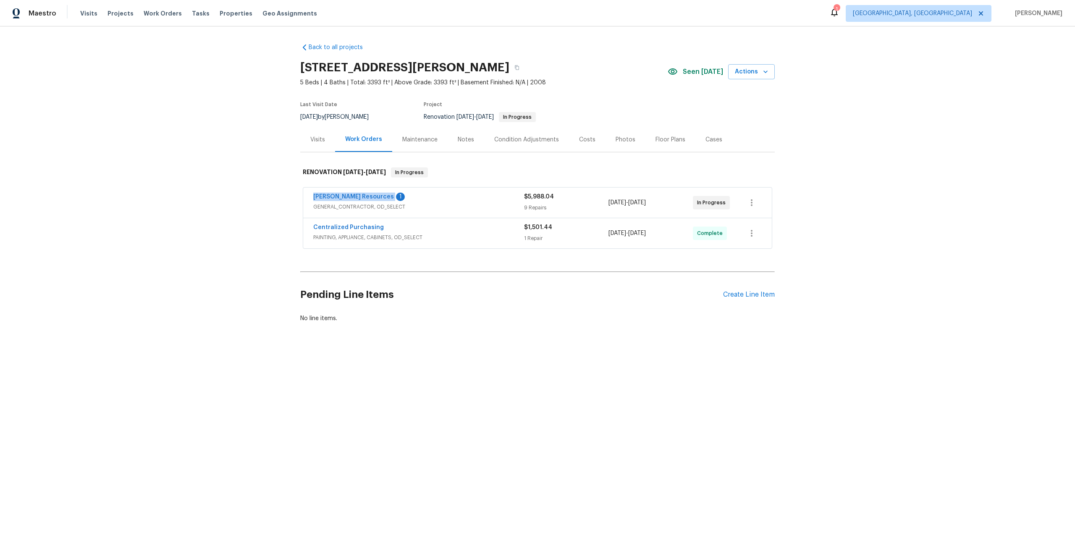
drag, startPoint x: 309, startPoint y: 197, endPoint x: 375, endPoint y: 197, distance: 65.1
click at [375, 197] on div "[PERSON_NAME] Resources 1 GENERAL_CONTRACTOR, OD_SELECT $5,988.04 9 Repairs [DA…" at bounding box center [537, 203] width 469 height 30
copy link "[PERSON_NAME] Resources"
click at [745, 297] on div "Create Line Item" at bounding box center [749, 295] width 52 height 8
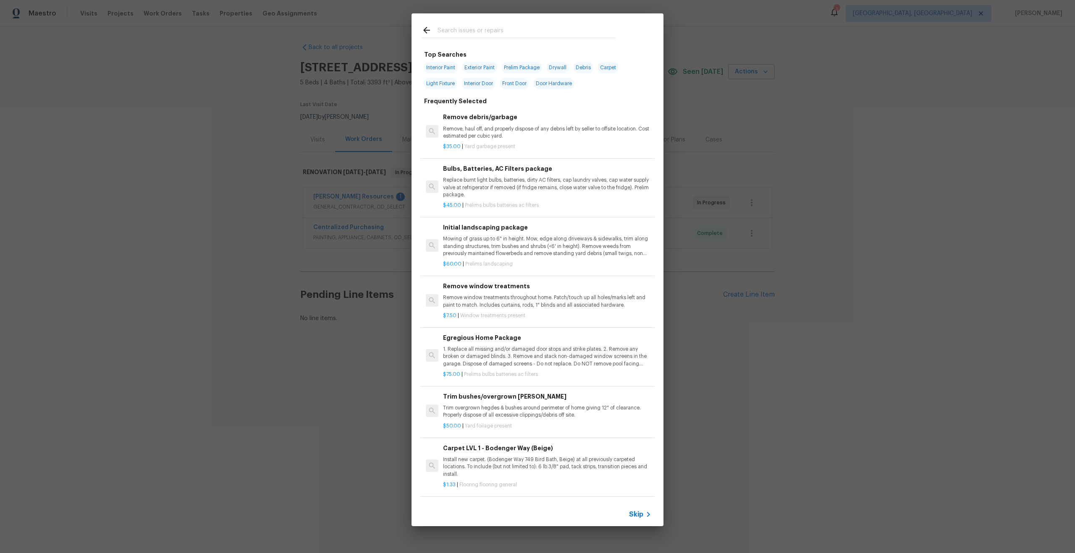
click at [637, 514] on span "Skip" at bounding box center [636, 515] width 14 height 8
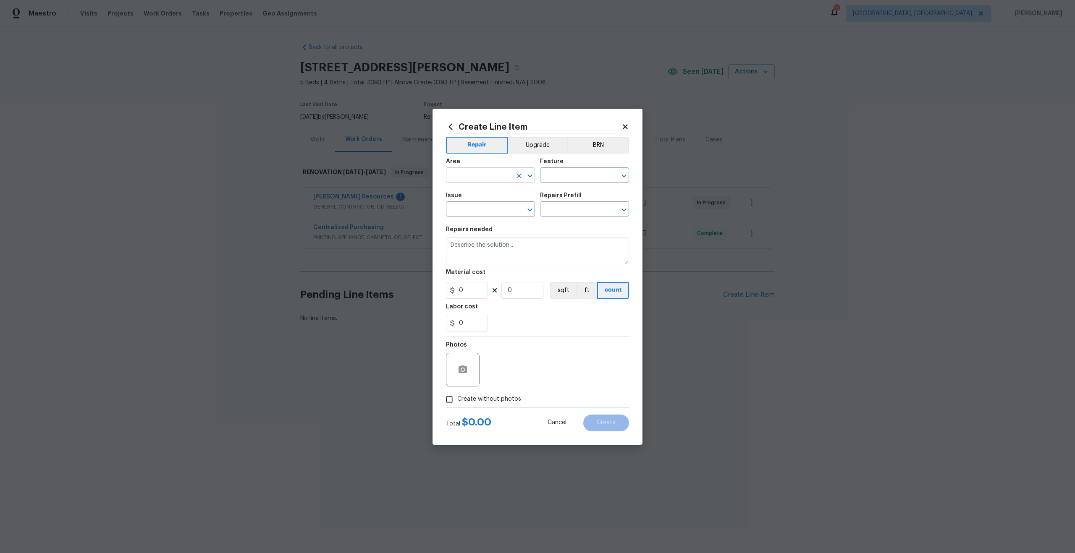
click at [477, 171] on input "text" at bounding box center [479, 176] width 66 height 13
click at [482, 210] on li "Interior Overall" at bounding box center [490, 209] width 89 height 14
type input "Interior Overall"
click at [569, 173] on input "text" at bounding box center [573, 176] width 66 height 13
click at [566, 212] on li "Overall" at bounding box center [584, 215] width 89 height 14
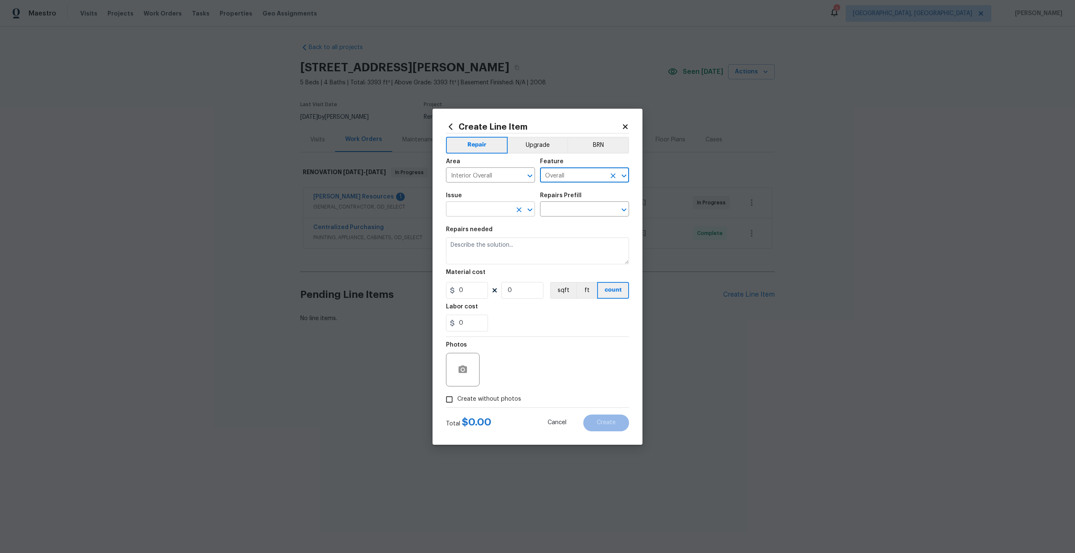
type input "Overall"
click at [495, 206] on input "text" at bounding box center [479, 210] width 66 height 13
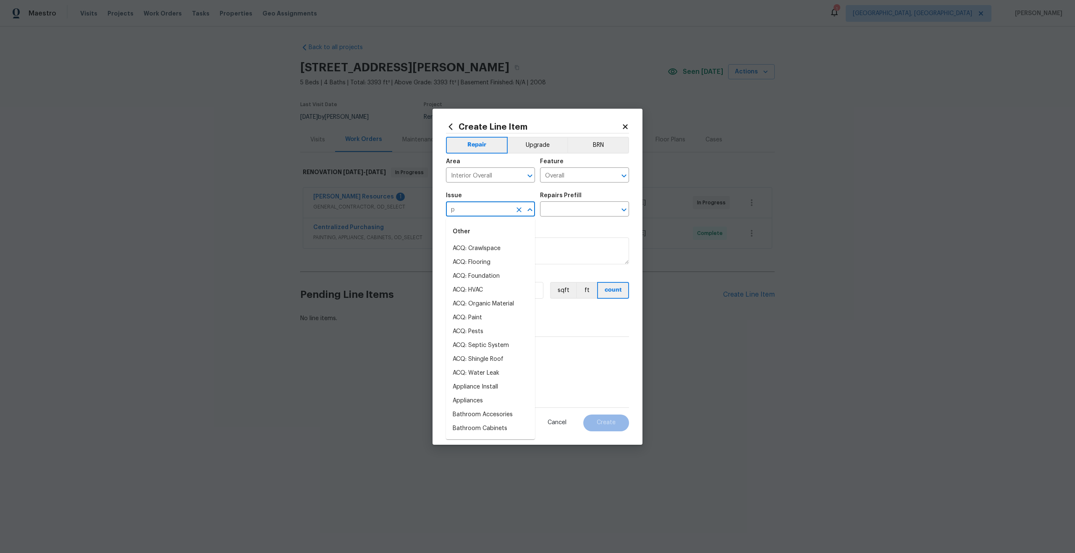
type input "ph"
click at [477, 250] on li "Photos" at bounding box center [490, 249] width 89 height 14
type input "Photos"
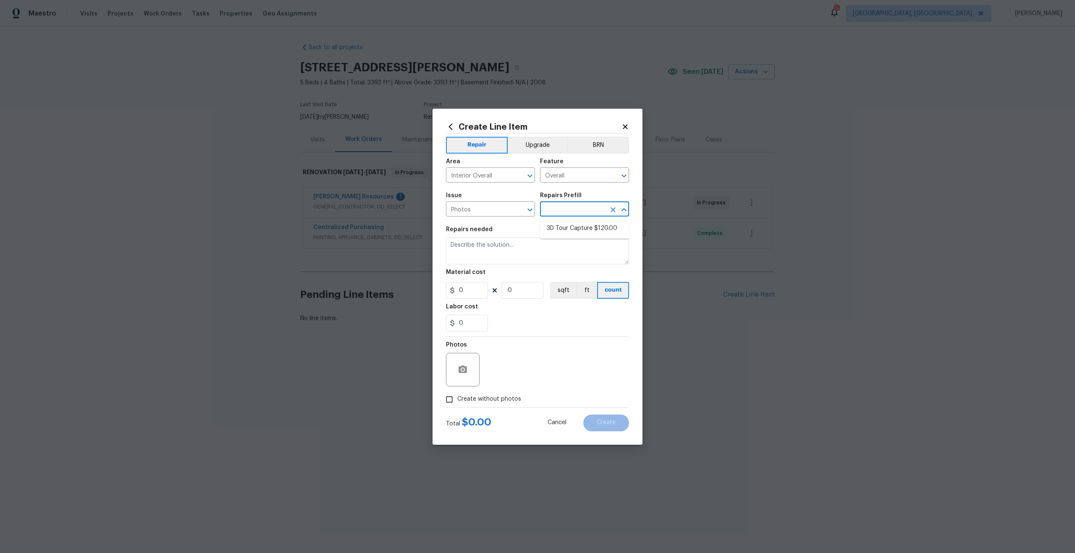
click at [585, 204] on input "text" at bounding box center [573, 210] width 66 height 13
click at [574, 228] on li "3D Tour Capture $120.00" at bounding box center [584, 229] width 89 height 14
type input "3D Tour Capture $120.00"
type textarea "Capture 3D tour of home"
type input "1"
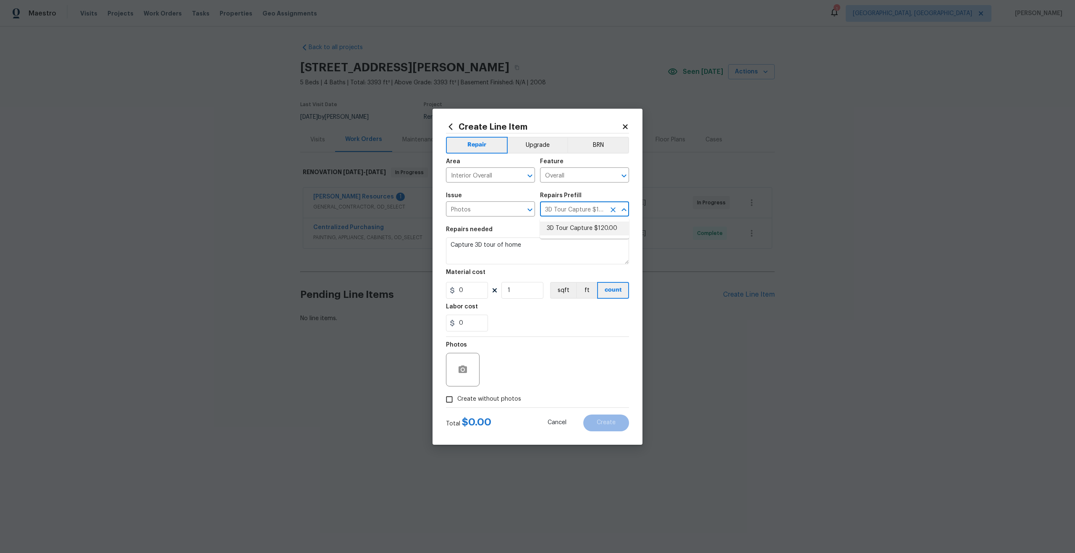
type input "120"
click at [452, 401] on input "Create without photos" at bounding box center [449, 400] width 16 height 16
checkbox input "true"
click at [519, 361] on textarea at bounding box center [557, 370] width 143 height 34
click at [625, 125] on icon at bounding box center [625, 127] width 8 height 8
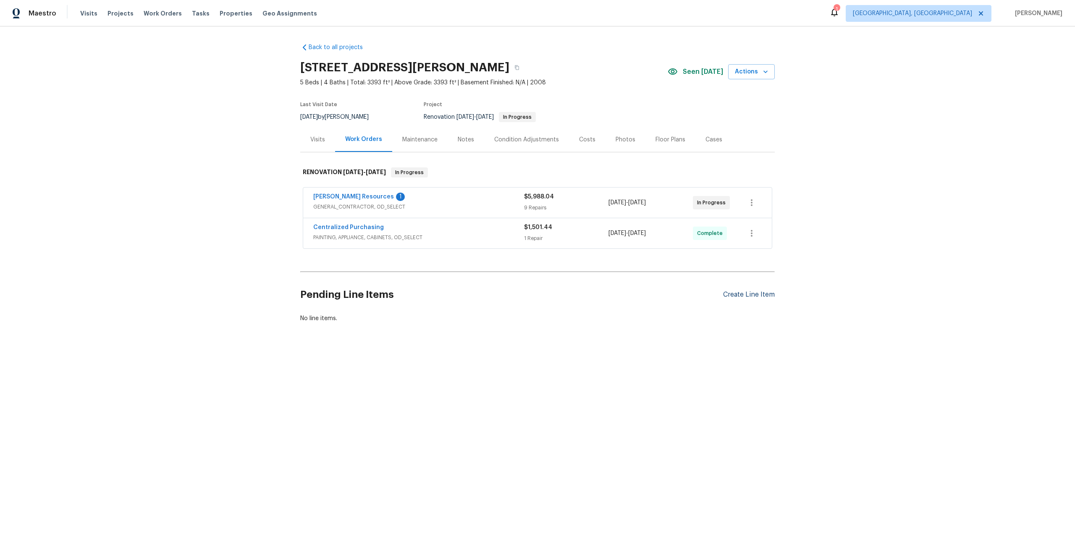
click at [746, 295] on div "Create Line Item" at bounding box center [749, 295] width 52 height 8
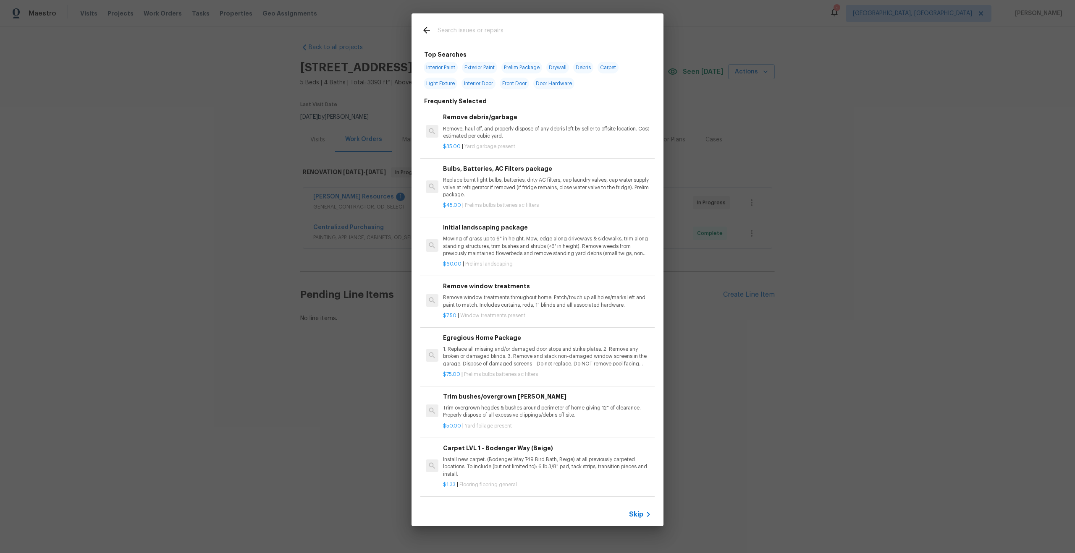
click at [637, 516] on span "Skip" at bounding box center [636, 515] width 14 height 8
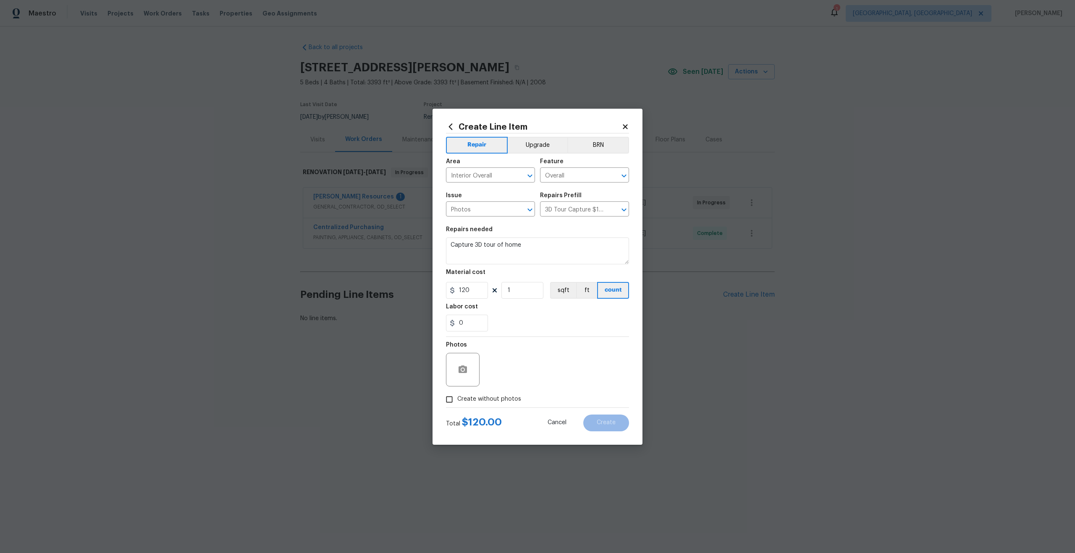
click at [451, 401] on input "Create without photos" at bounding box center [449, 400] width 16 height 16
checkbox input "true"
click at [511, 365] on textarea at bounding box center [557, 370] width 143 height 34
type textarea "."
click at [613, 421] on span "Create" at bounding box center [606, 423] width 19 height 6
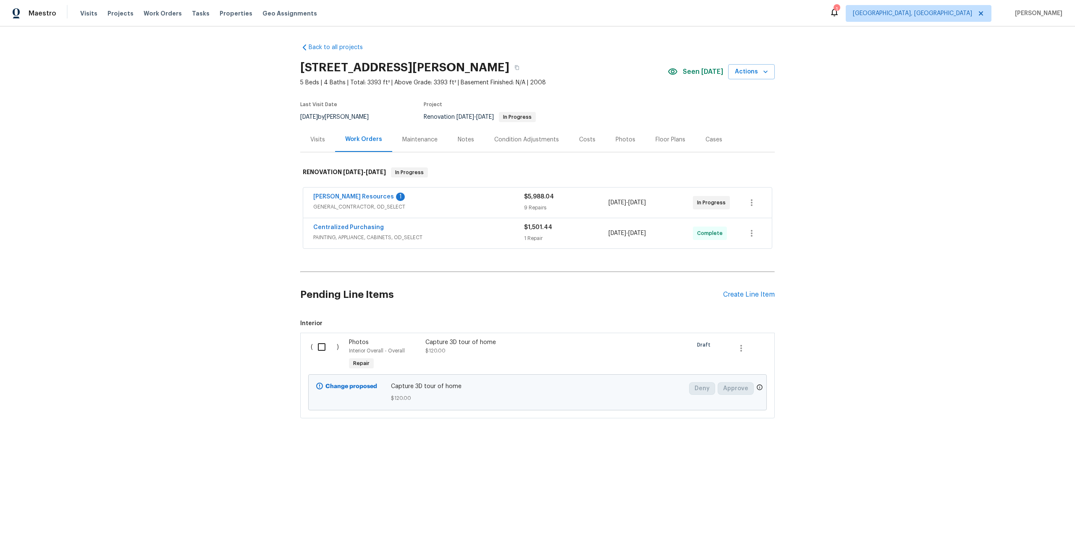
click at [320, 348] on input "checkbox" at bounding box center [325, 347] width 24 height 18
checkbox input "true"
click at [1018, 533] on span "Create Work Order" at bounding box center [1027, 532] width 56 height 10
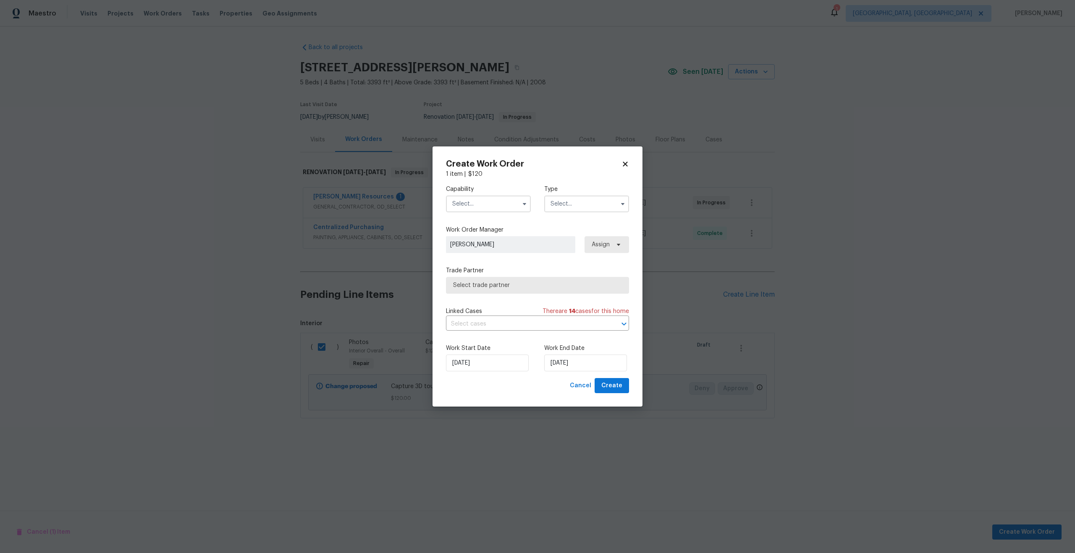
click at [494, 206] on input "text" at bounding box center [488, 204] width 85 height 17
click at [483, 229] on div "Photography" at bounding box center [488, 223] width 81 height 15
type input "Photography"
click at [575, 196] on input "text" at bounding box center [586, 204] width 85 height 17
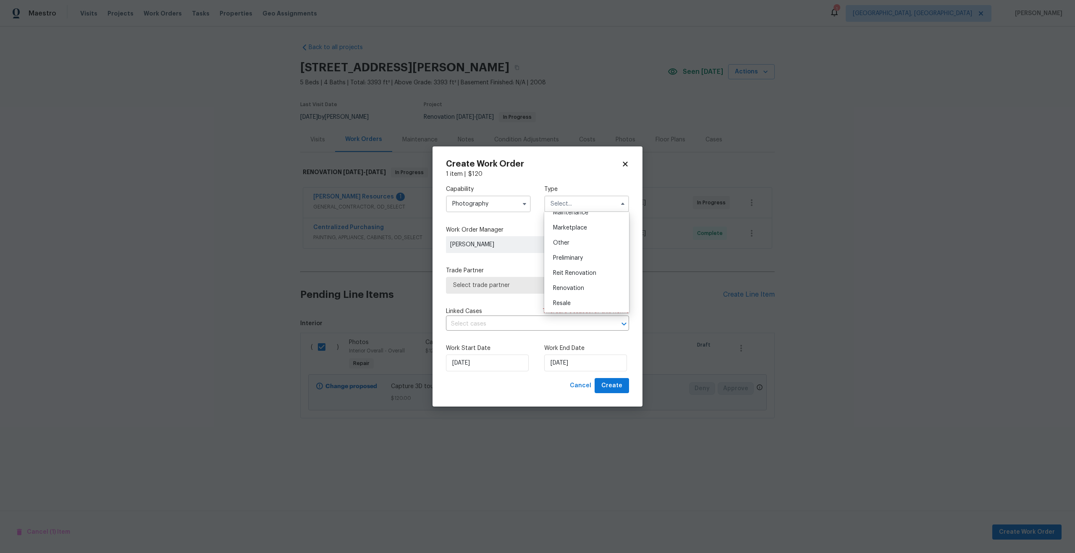
scroll to position [139, 0]
click at [566, 244] on div "Other" at bounding box center [586, 248] width 81 height 15
type input "Other"
click at [511, 288] on span "Select trade partner" at bounding box center [531, 285] width 157 height 8
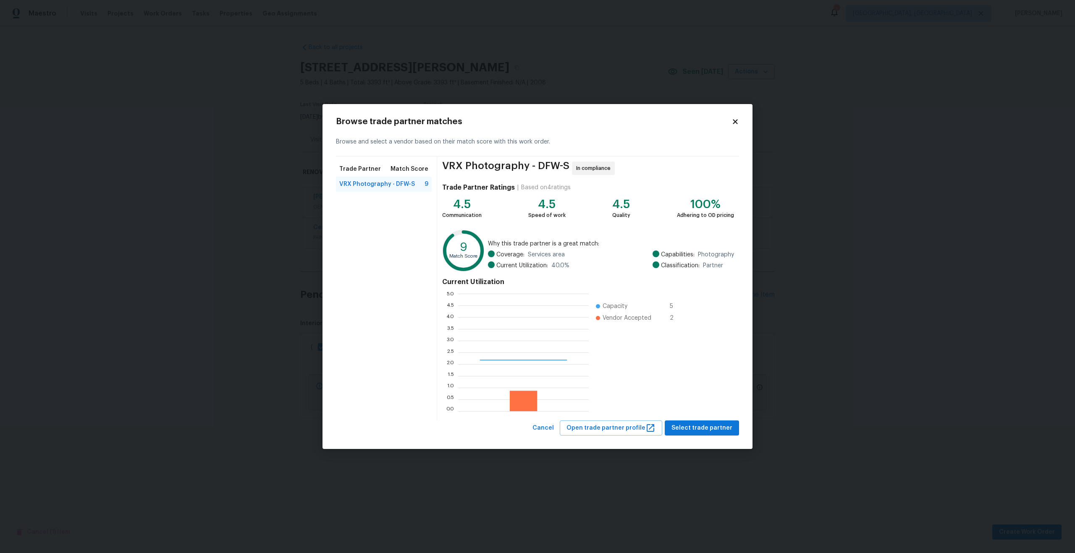
scroll to position [118, 131]
click at [704, 426] on span "Select trade partner" at bounding box center [701, 428] width 61 height 10
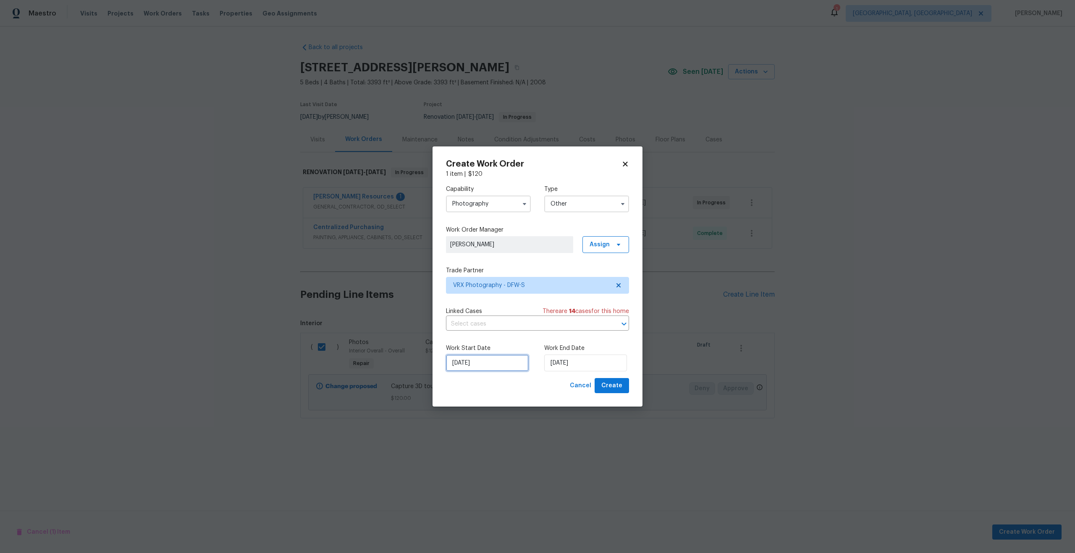
click at [496, 364] on input "[DATE]" at bounding box center [487, 363] width 83 height 17
click at [496, 302] on div "14" at bounding box center [499, 302] width 13 height 12
type input "14/08/2025"
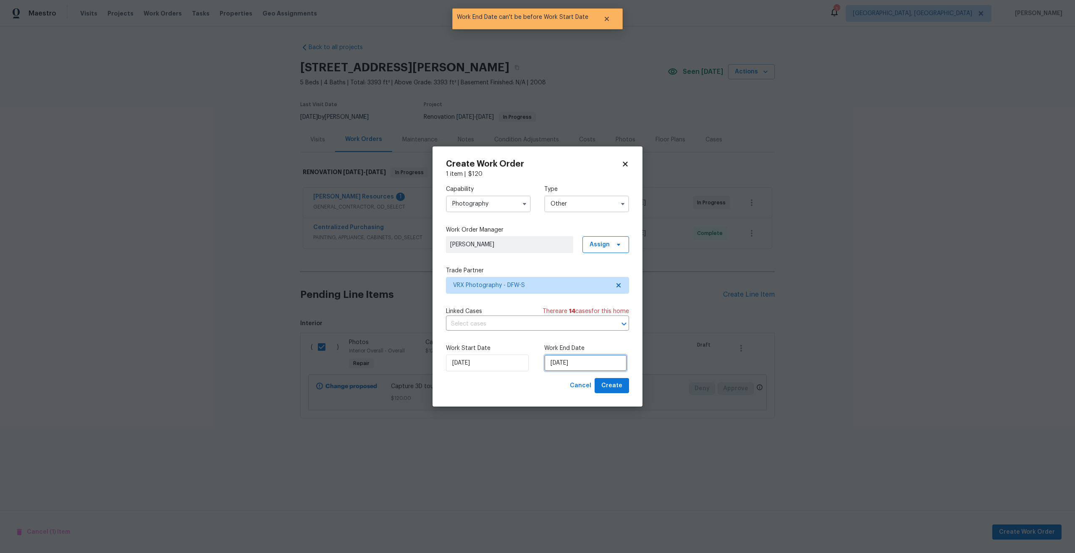
click at [584, 360] on input "14/08/2025" at bounding box center [585, 363] width 83 height 17
click at [608, 303] on div "15" at bounding box center [610, 302] width 13 height 12
type input "15/08/2025"
click at [618, 386] on span "Create" at bounding box center [611, 386] width 21 height 10
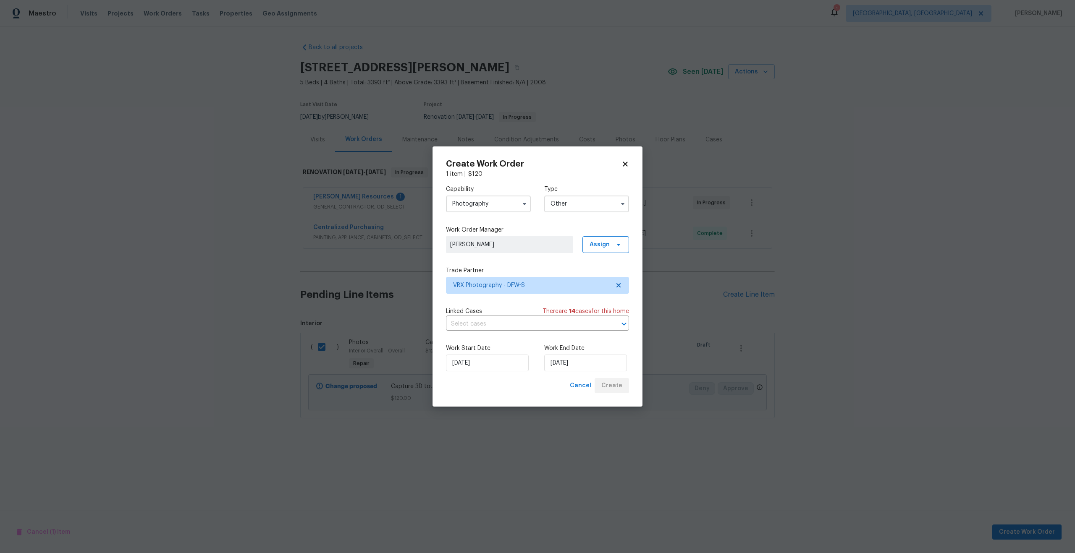
checkbox input "false"
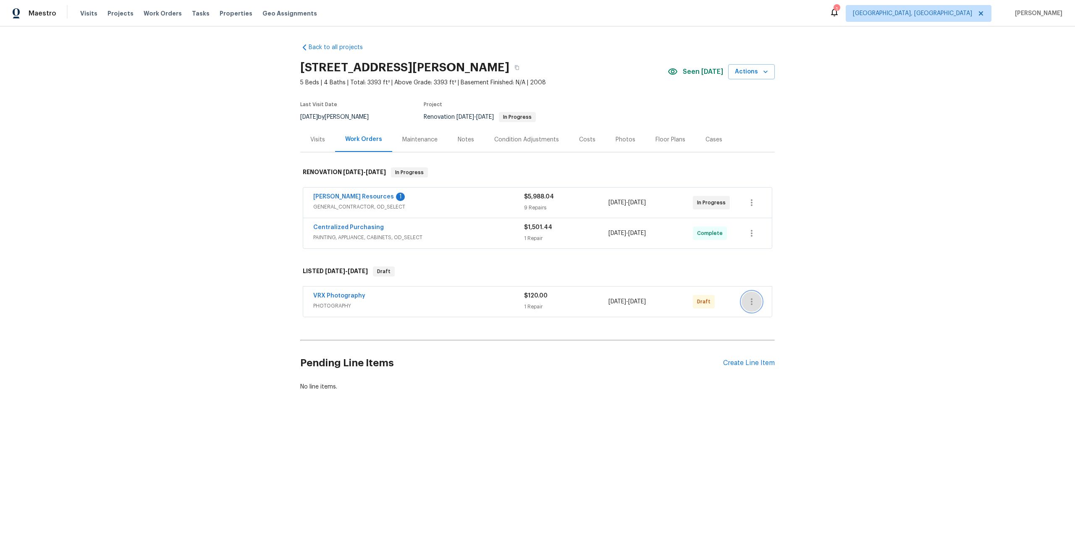
click at [754, 302] on icon "button" at bounding box center [752, 302] width 10 height 10
click at [754, 302] on li "Send to Vendor" at bounding box center [786, 302] width 91 height 14
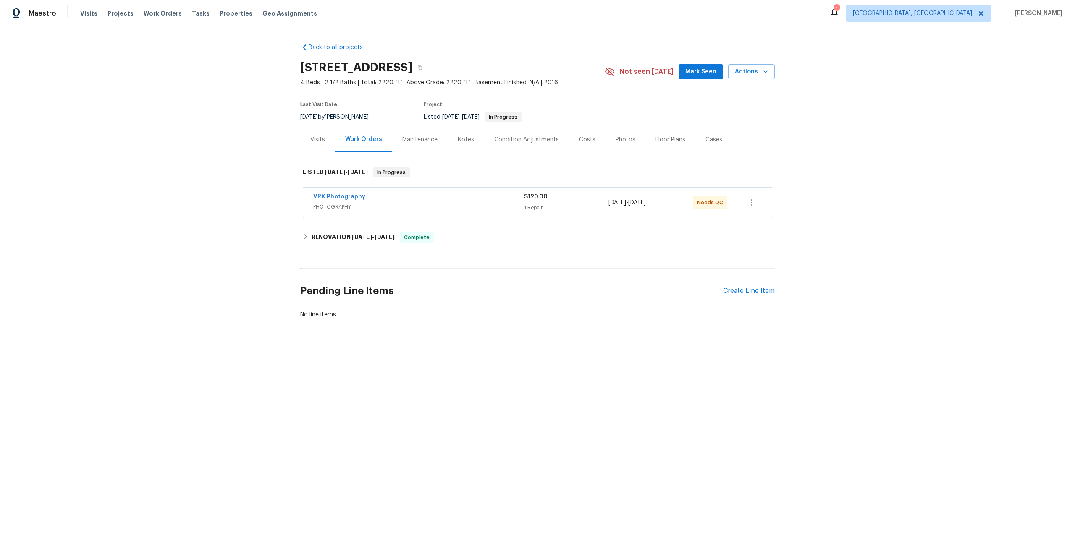
click at [469, 193] on div "VRX Photography" at bounding box center [418, 198] width 211 height 10
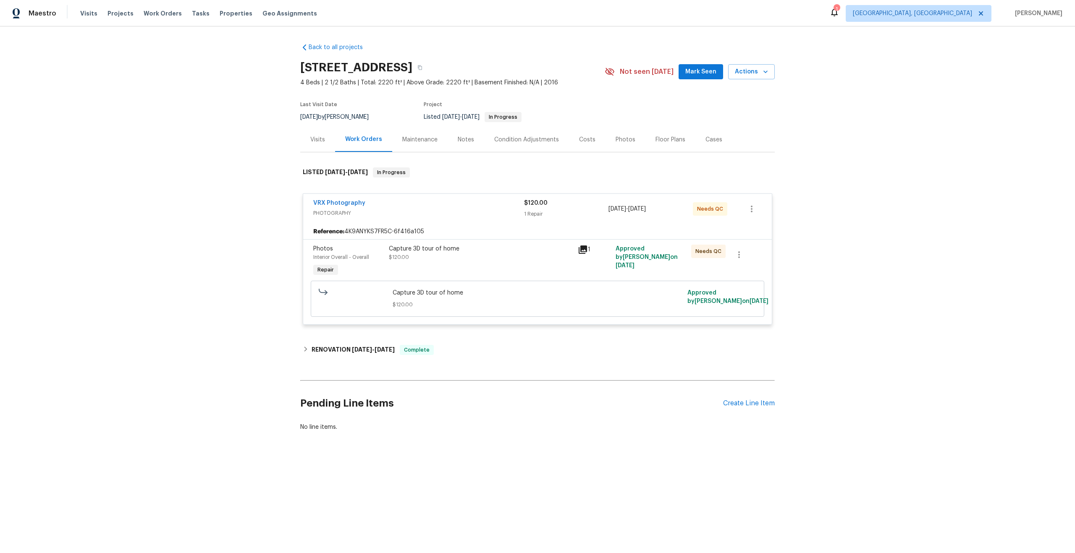
click at [505, 261] on div "Capture 3D tour of home $120.00" at bounding box center [481, 253] width 184 height 17
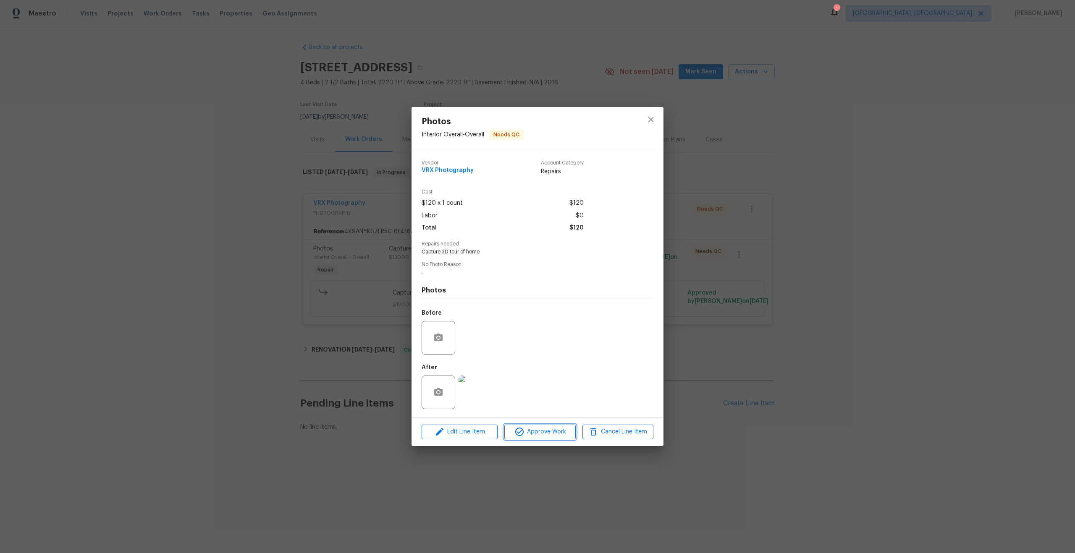
click at [554, 433] on span "Approve Work" at bounding box center [540, 432] width 66 height 10
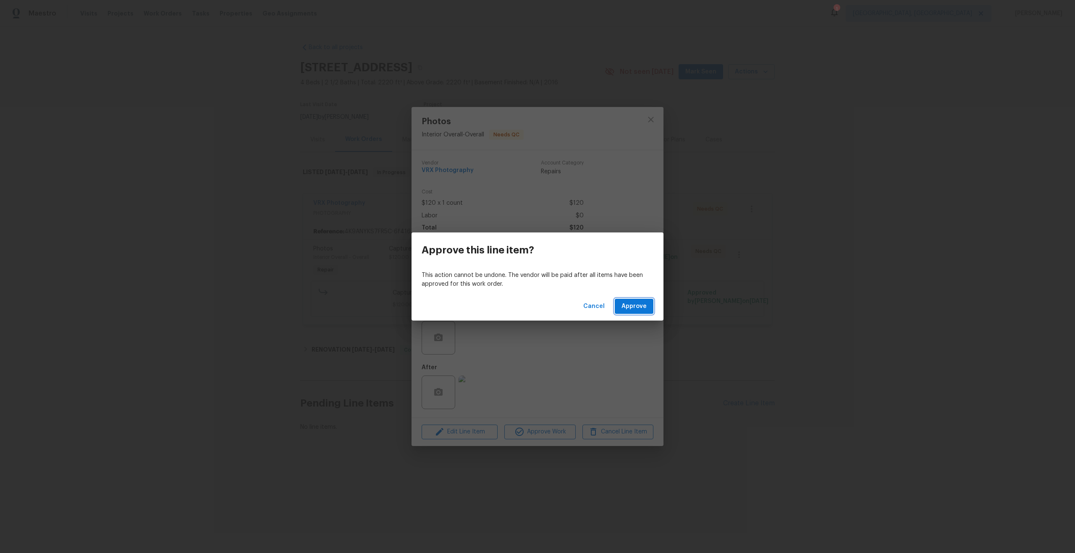
click at [638, 309] on span "Approve" at bounding box center [633, 306] width 25 height 10
